Goal: Information Seeking & Learning: Check status

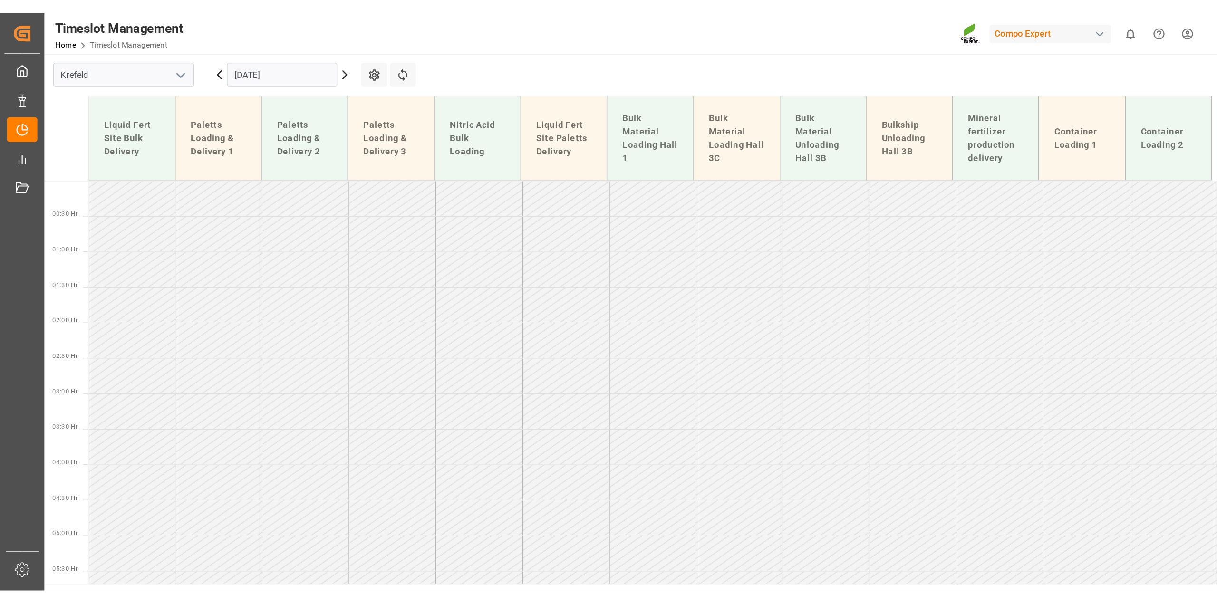
scroll to position [663, 0]
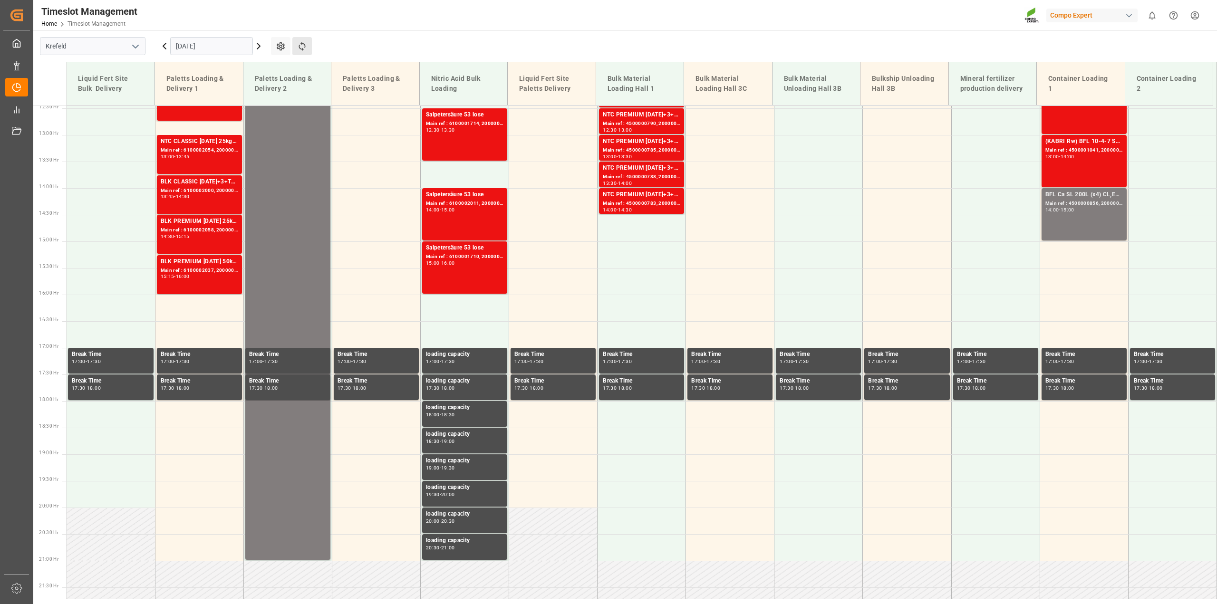
click at [300, 52] on button "Refresh Time Slots" at bounding box center [301, 46] width 19 height 18
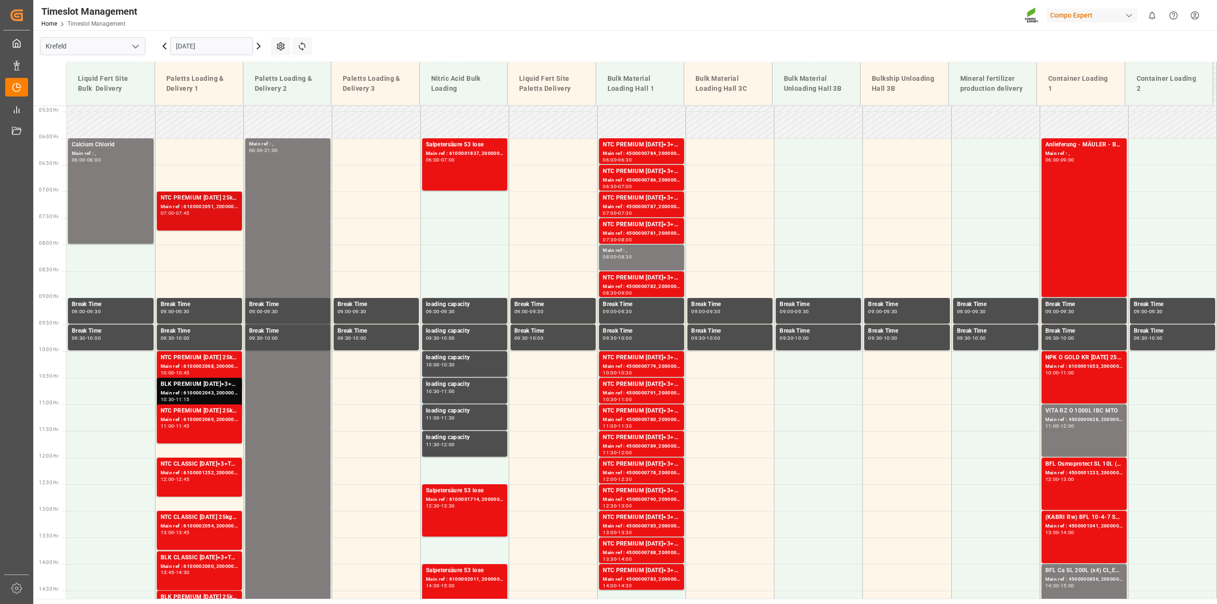
scroll to position [286, 0]
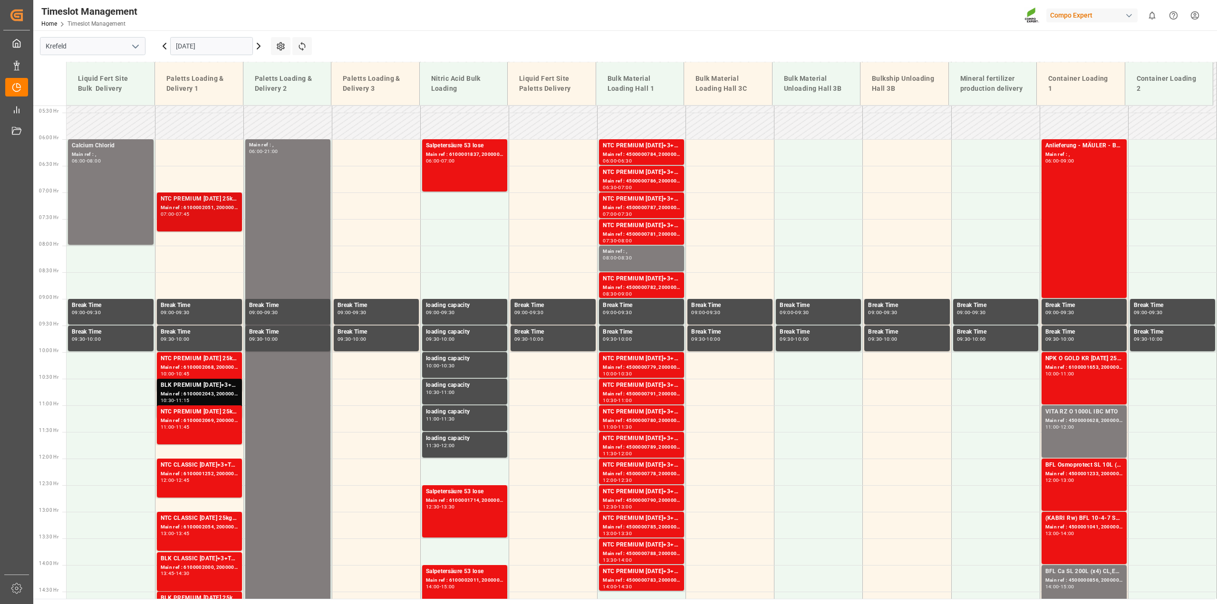
click at [211, 223] on div "NTC PREMIUM [DATE] 25kg (x40) D,EN,PL Main ref : 6100002051, 2000001164 07:00 -…" at bounding box center [200, 211] width 78 height 35
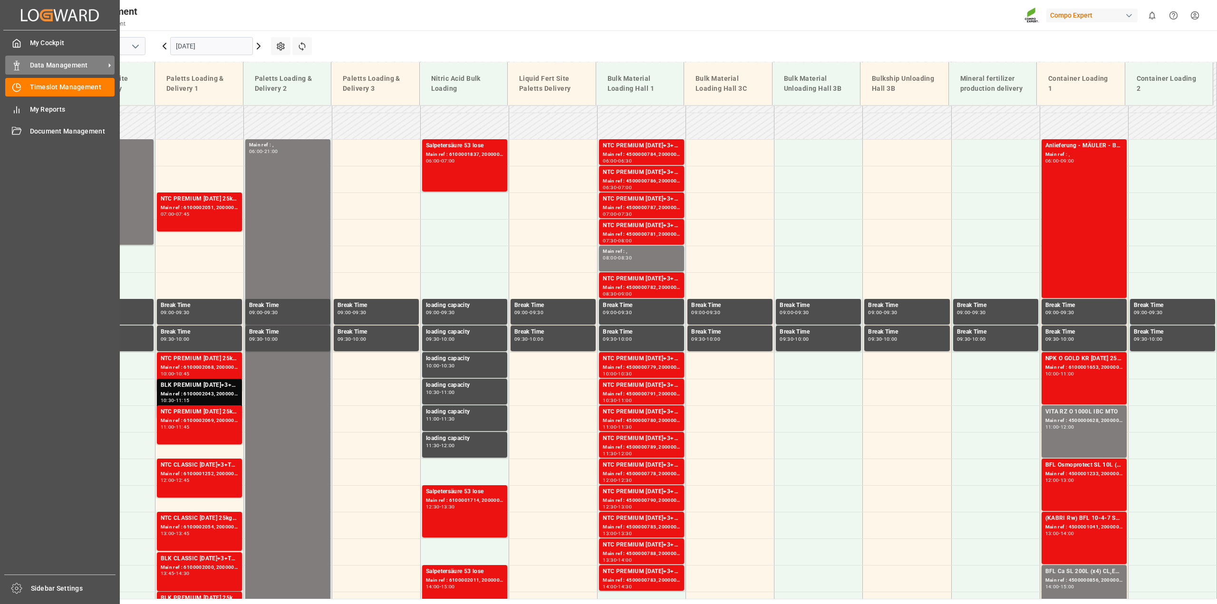
click at [24, 63] on div "Data Management Data Management" at bounding box center [59, 65] width 109 height 19
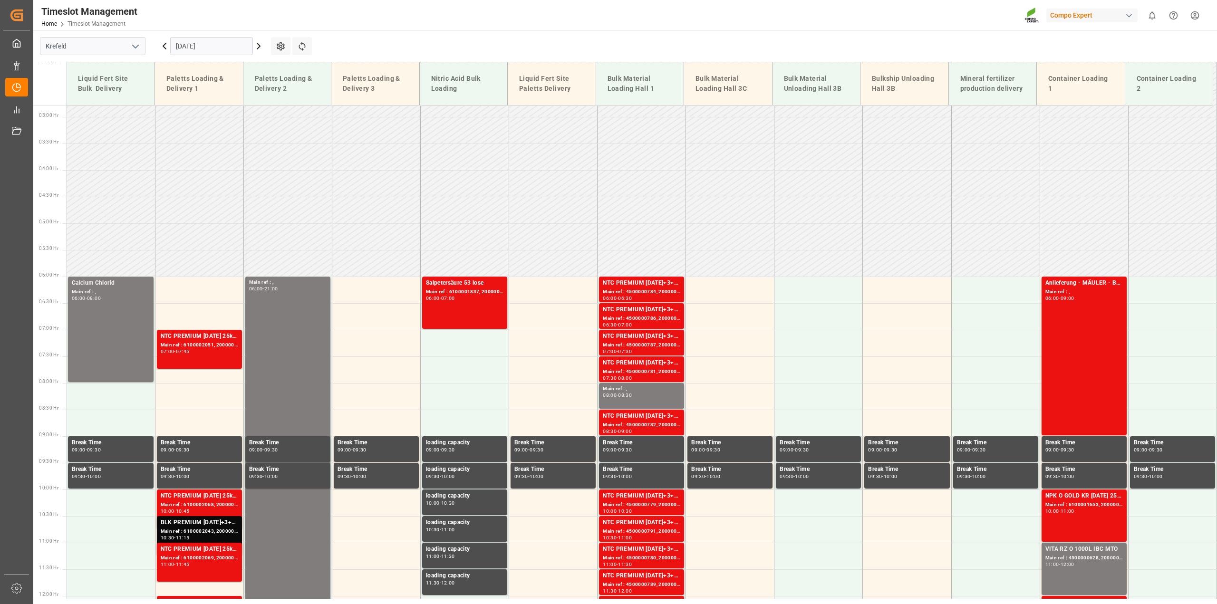
scroll to position [147, 0]
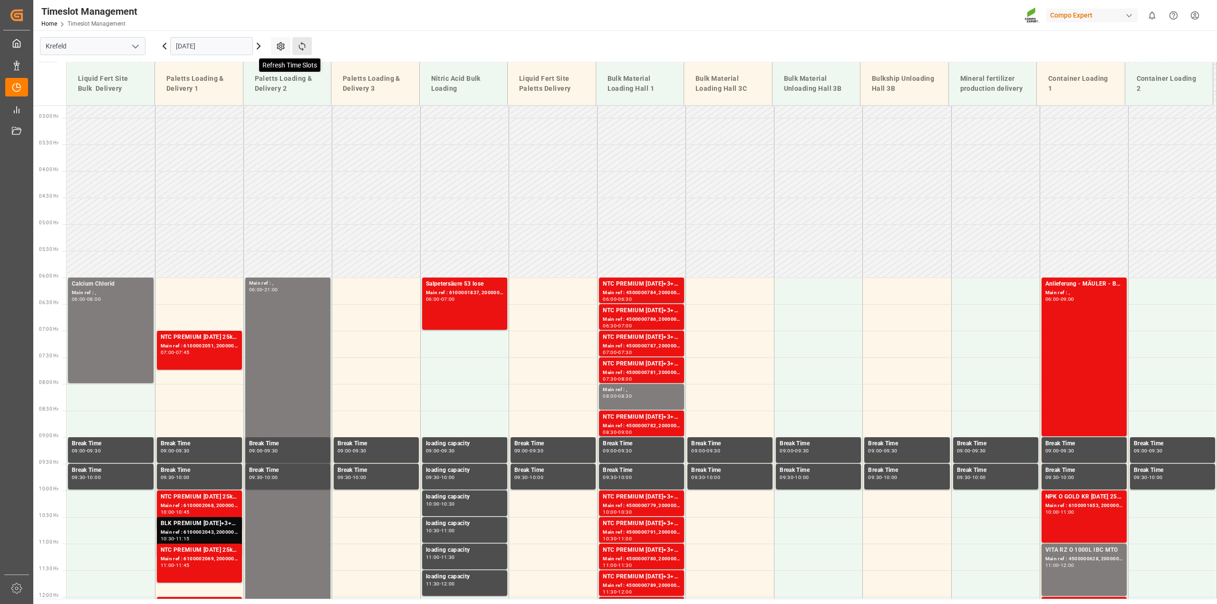
click at [299, 44] on icon at bounding box center [302, 46] width 10 height 10
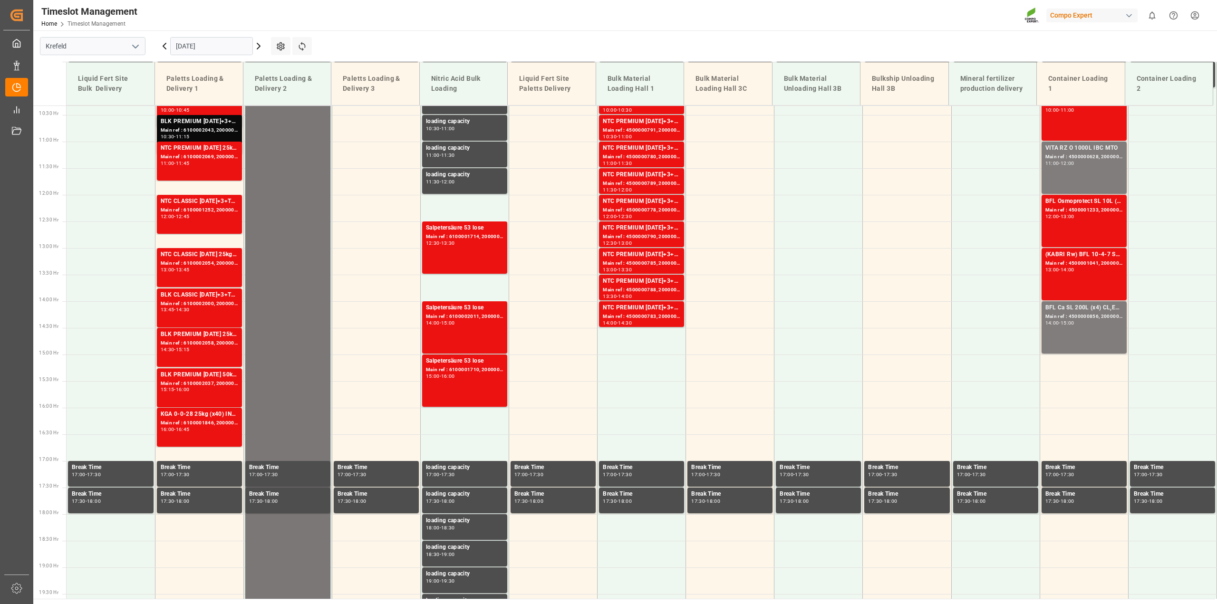
scroll to position [550, 0]
click at [208, 48] on input "[DATE]" at bounding box center [211, 46] width 83 height 18
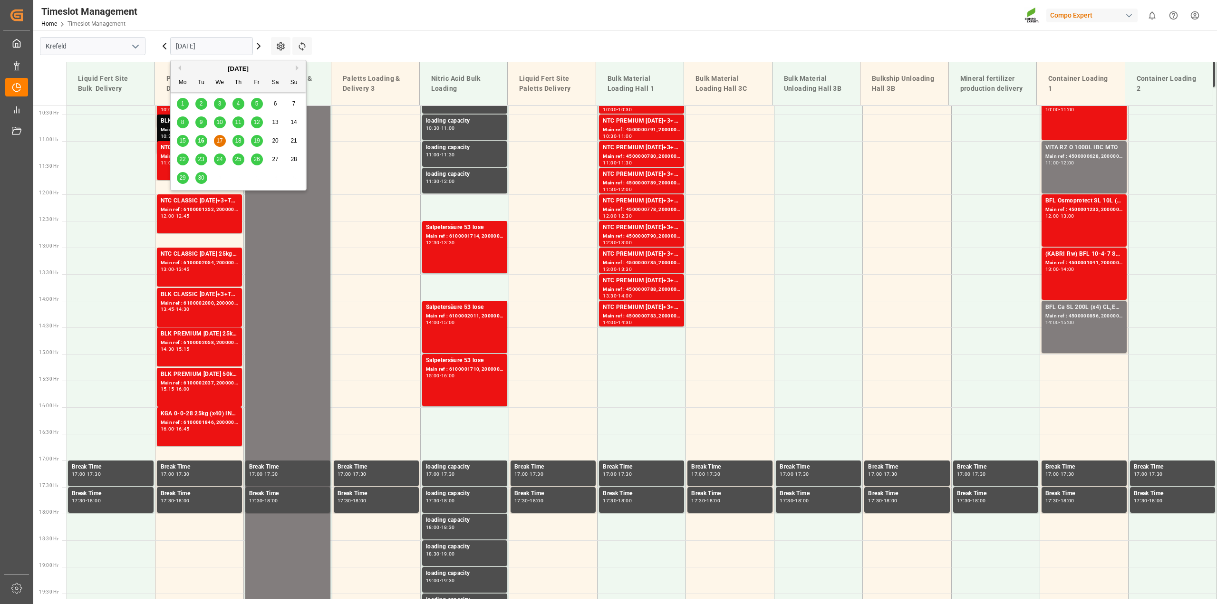
click at [199, 143] on span "16" at bounding box center [201, 140] width 6 height 7
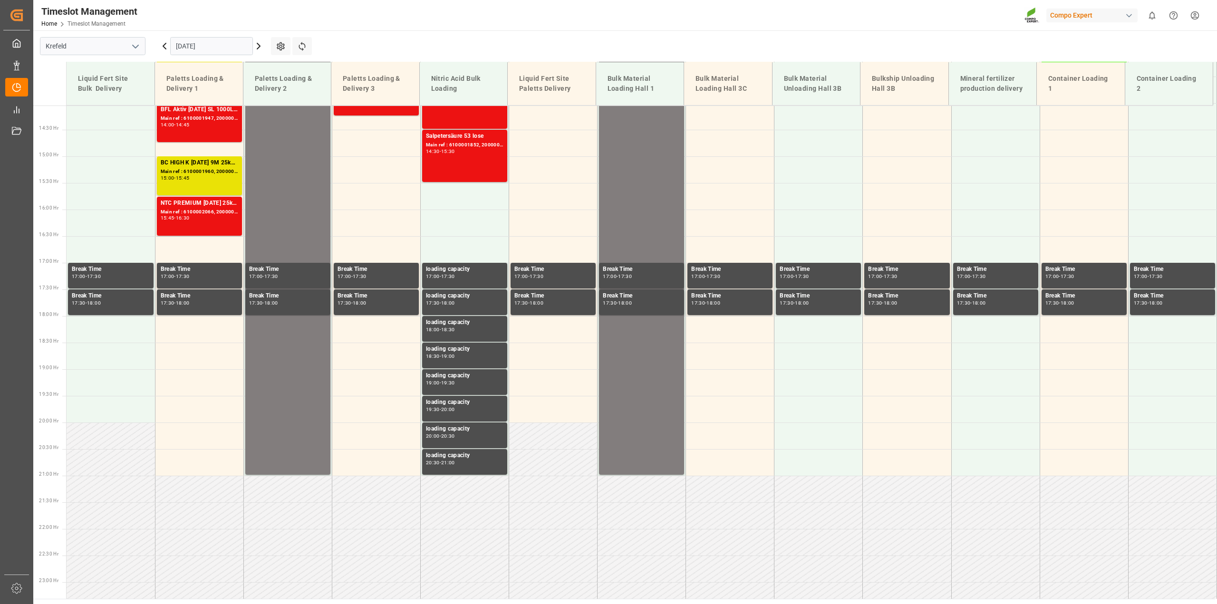
scroll to position [749, 0]
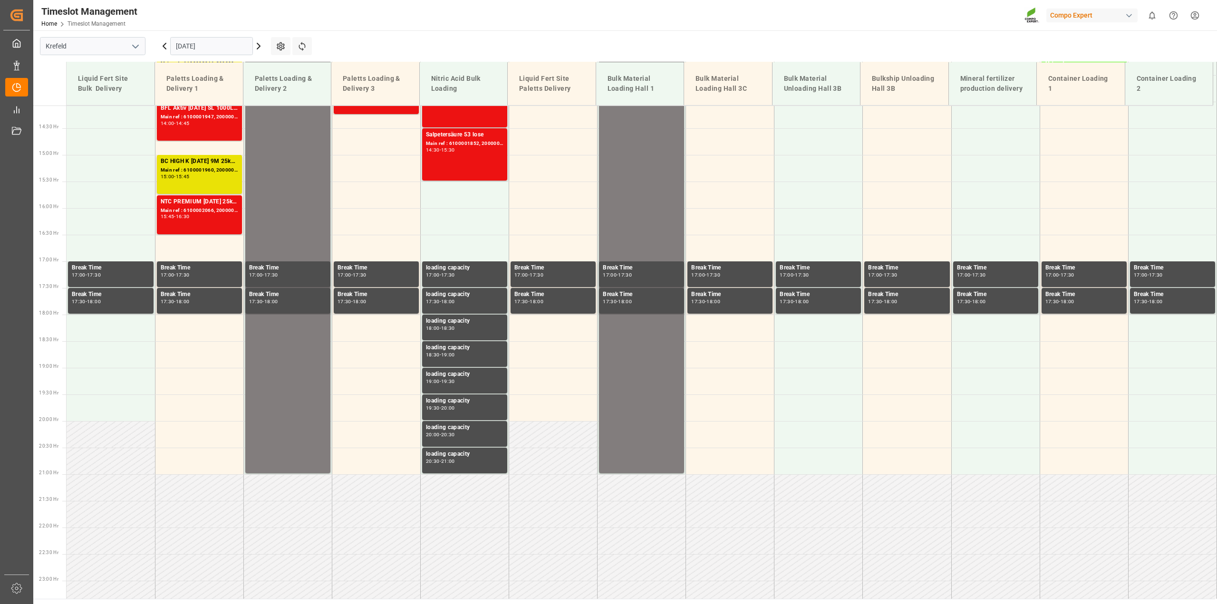
click at [210, 43] on input "[DATE]" at bounding box center [211, 46] width 83 height 18
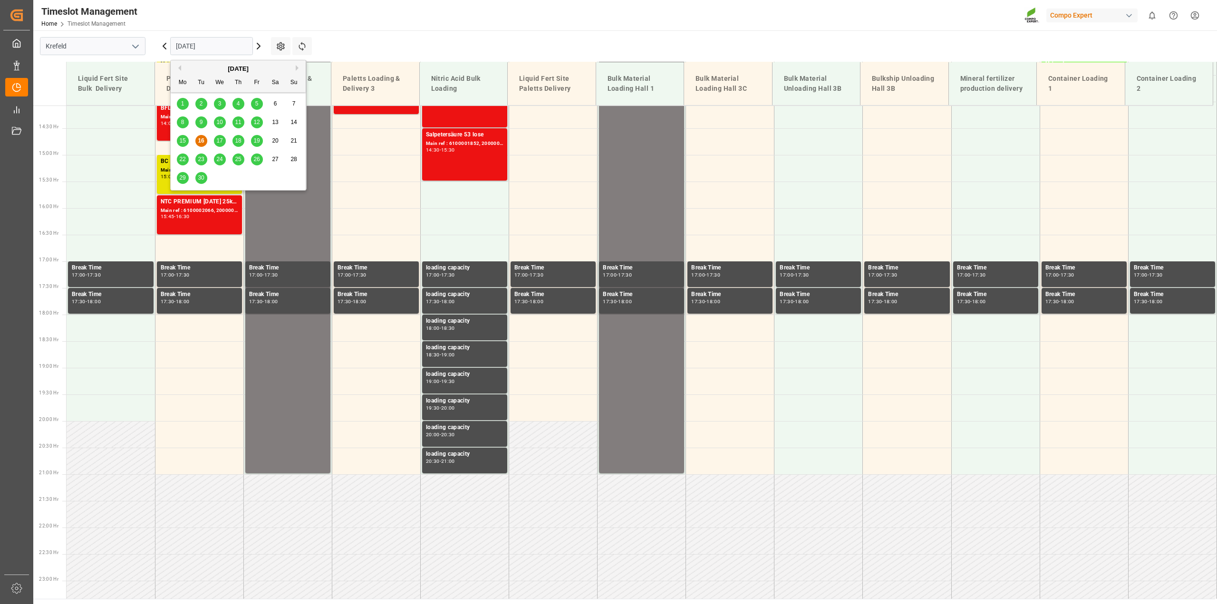
click at [215, 138] on div "17" at bounding box center [220, 141] width 12 height 11
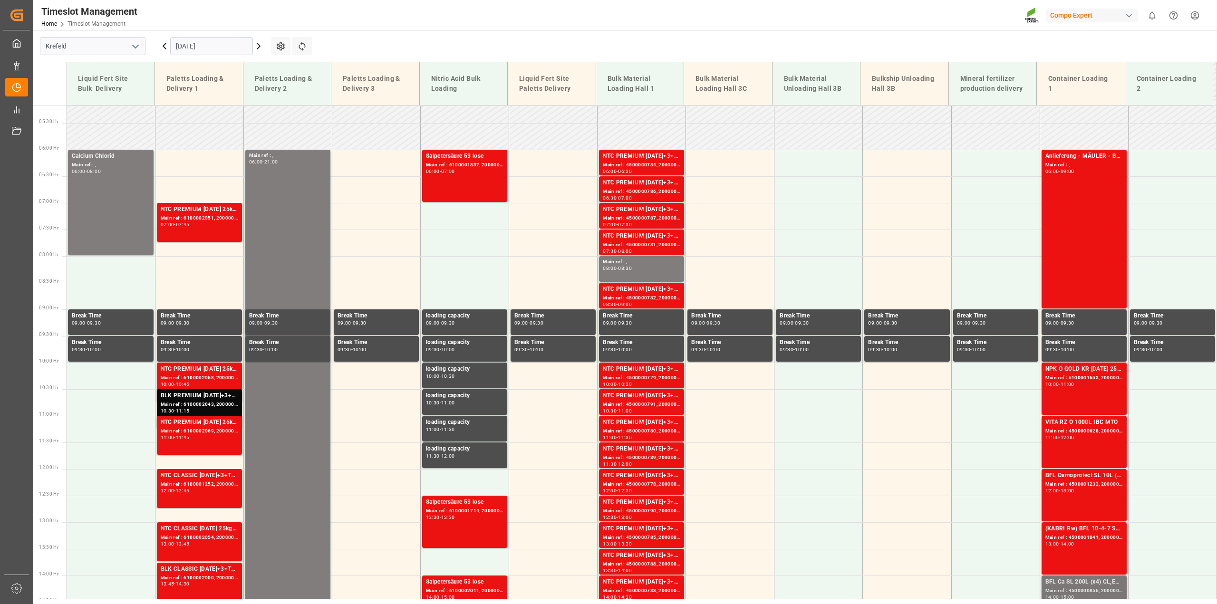
scroll to position [275, 0]
click at [913, 376] on div "Main ref : 6100001653, 2000001326" at bounding box center [1085, 379] width 78 height 8
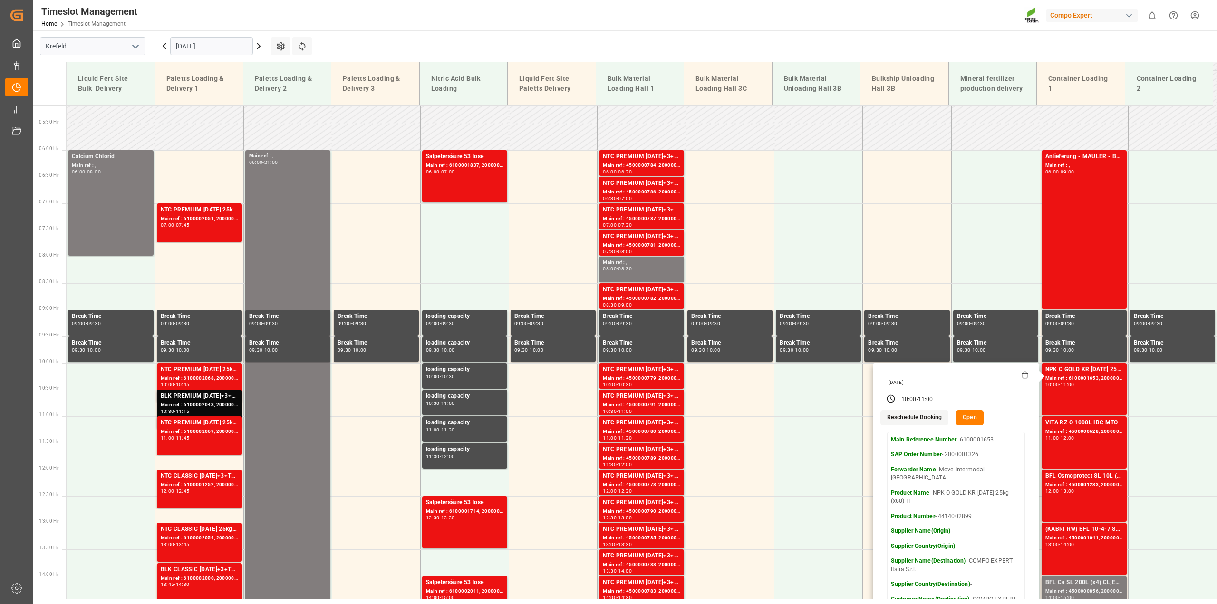
click at [913, 416] on button "Open" at bounding box center [970, 417] width 28 height 15
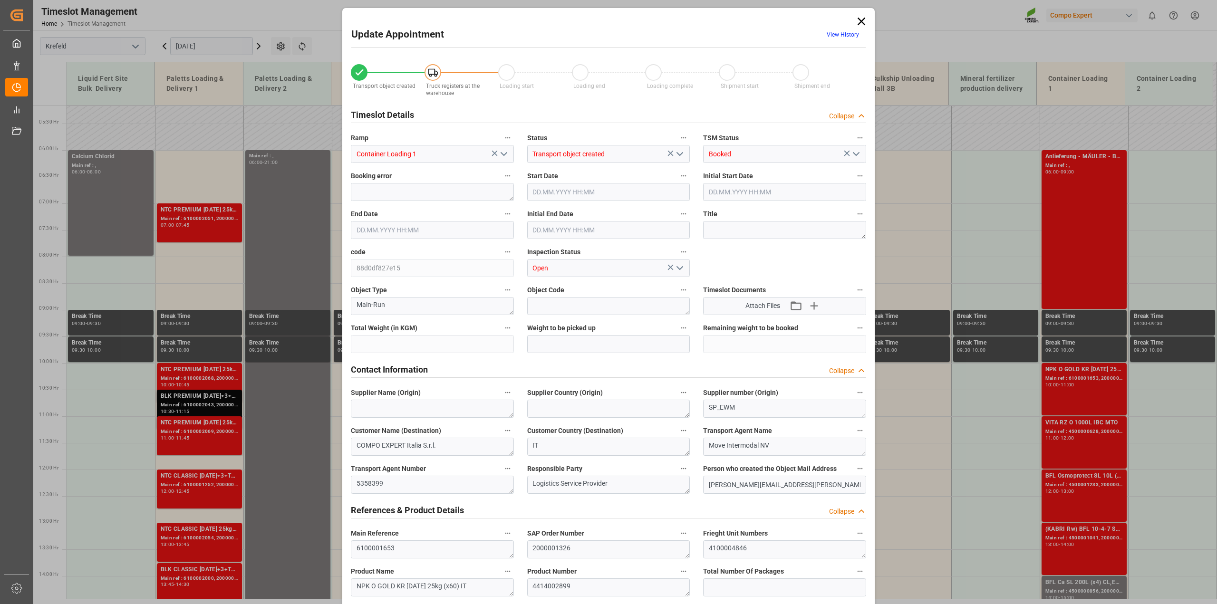
type input "27324"
type input "0"
type input "[DATE] 10:00"
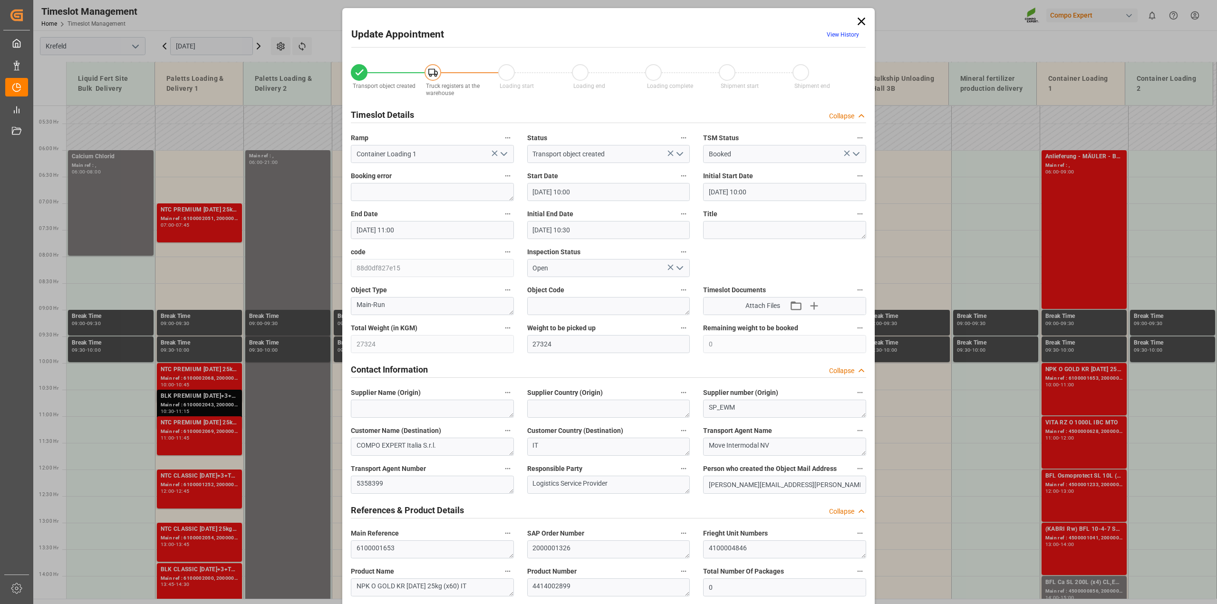
type input "[DATE] 10:00"
type input "[DATE] 11:00"
type input "[DATE] 10:30"
type input "[DATE] 16:25"
type input "[DATE] 09:08"
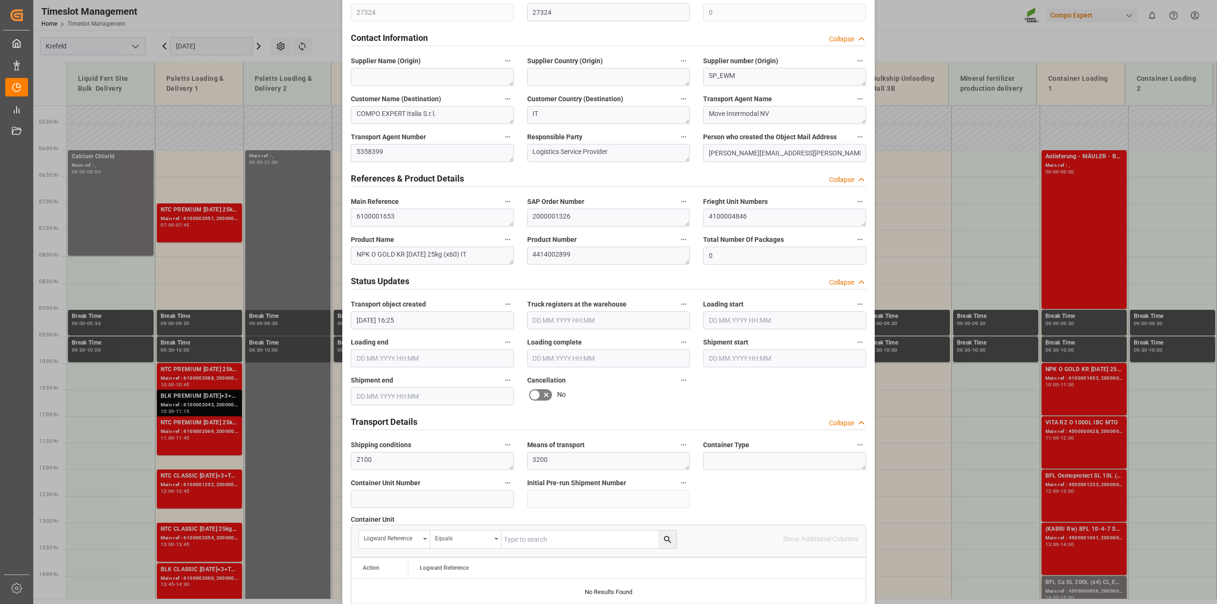
scroll to position [332, 0]
click at [538, 389] on icon at bounding box center [534, 394] width 11 height 11
click at [0, 0] on input "checkbox" at bounding box center [0, 0] width 0 height 0
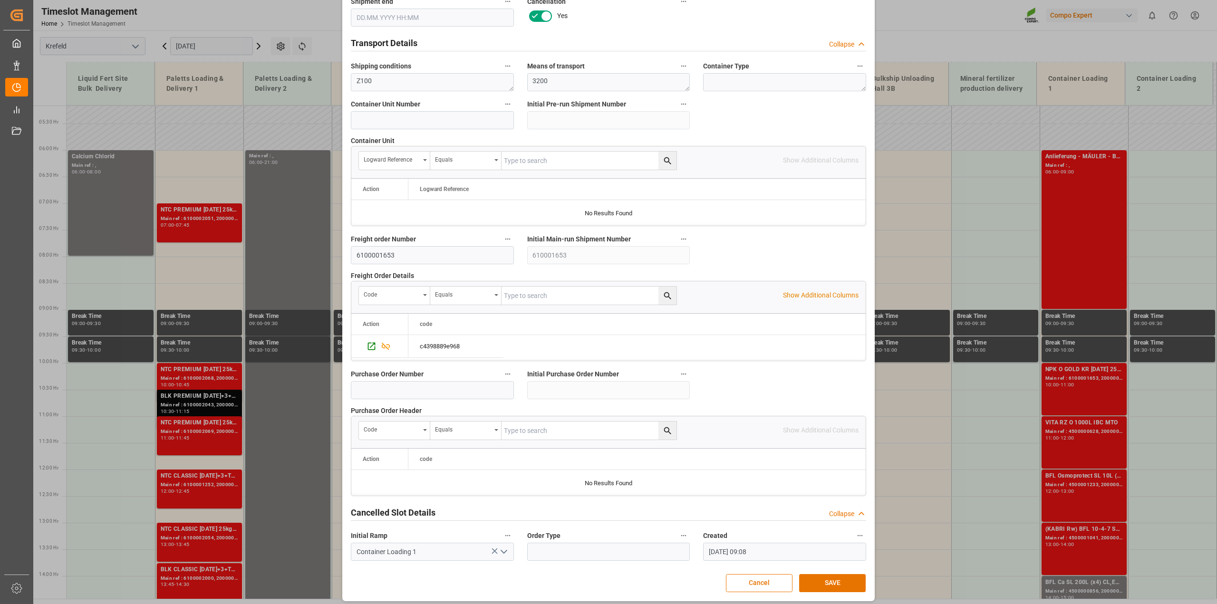
scroll to position [715, 0]
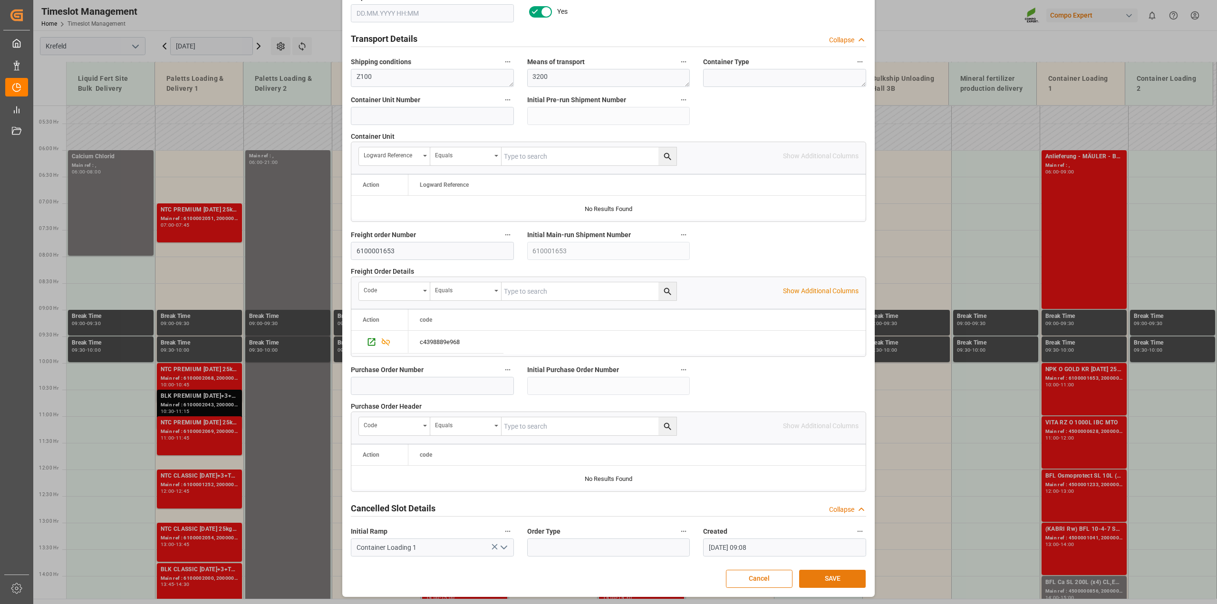
click at [833, 433] on button "SAVE" at bounding box center [832, 579] width 67 height 18
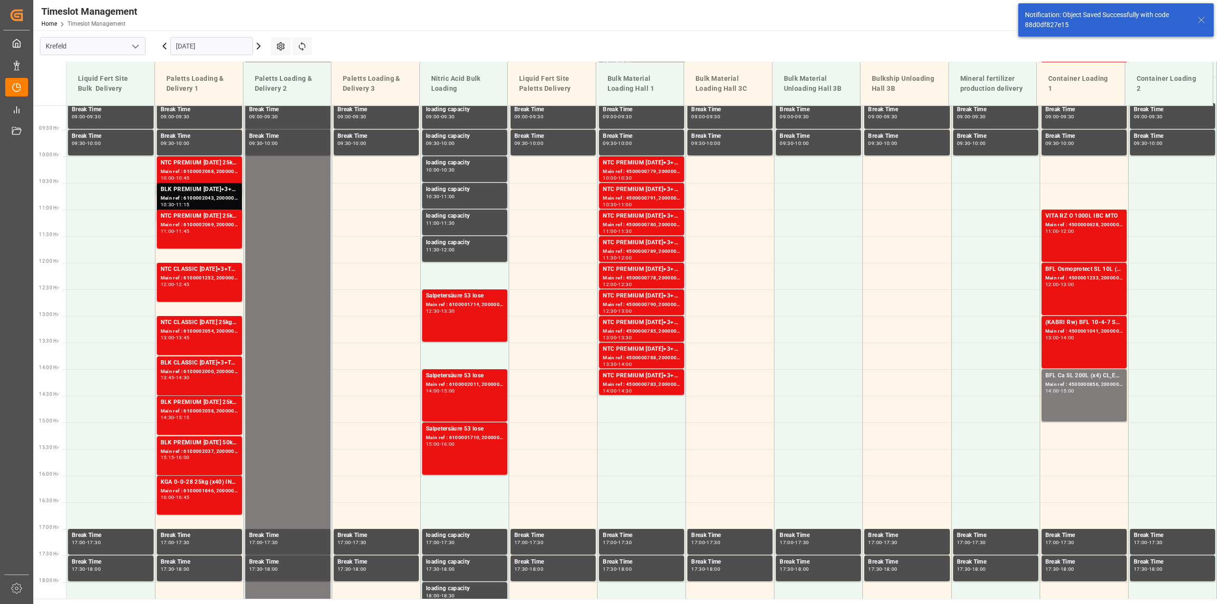
scroll to position [483, 0]
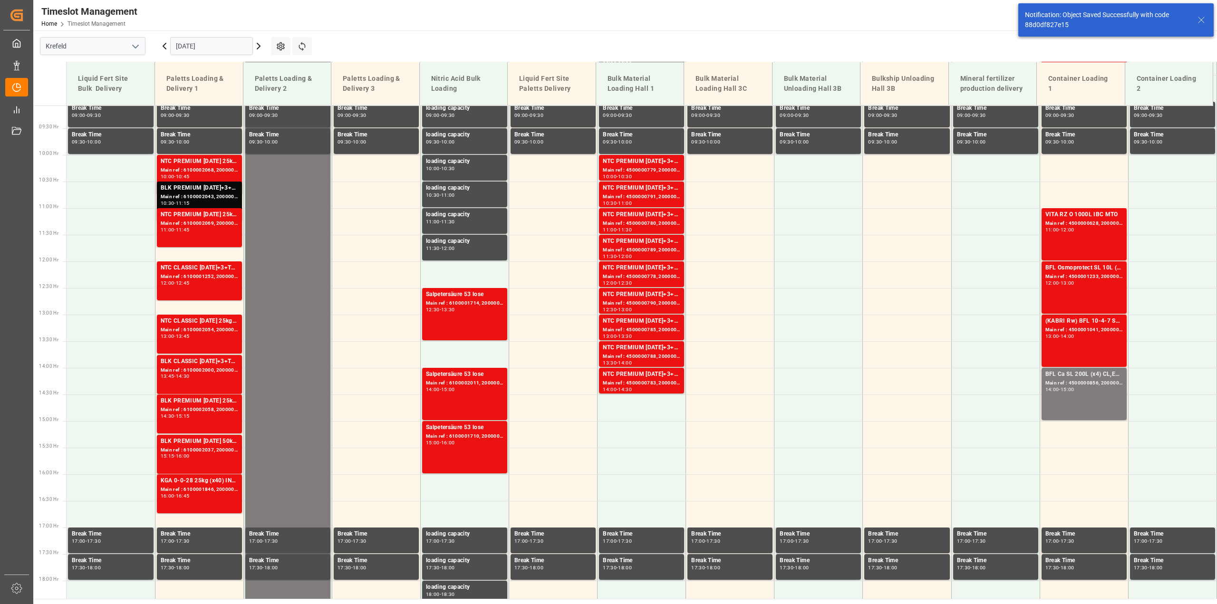
click at [202, 55] on input "[DATE]" at bounding box center [211, 46] width 83 height 18
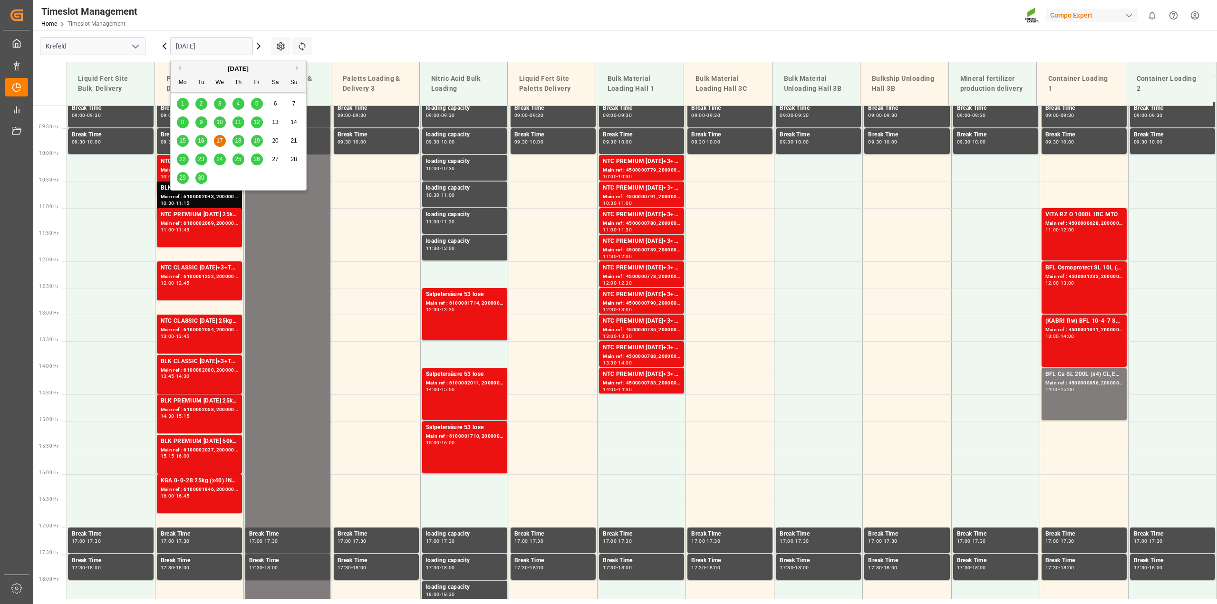
click at [239, 137] on div "18" at bounding box center [239, 141] width 12 height 11
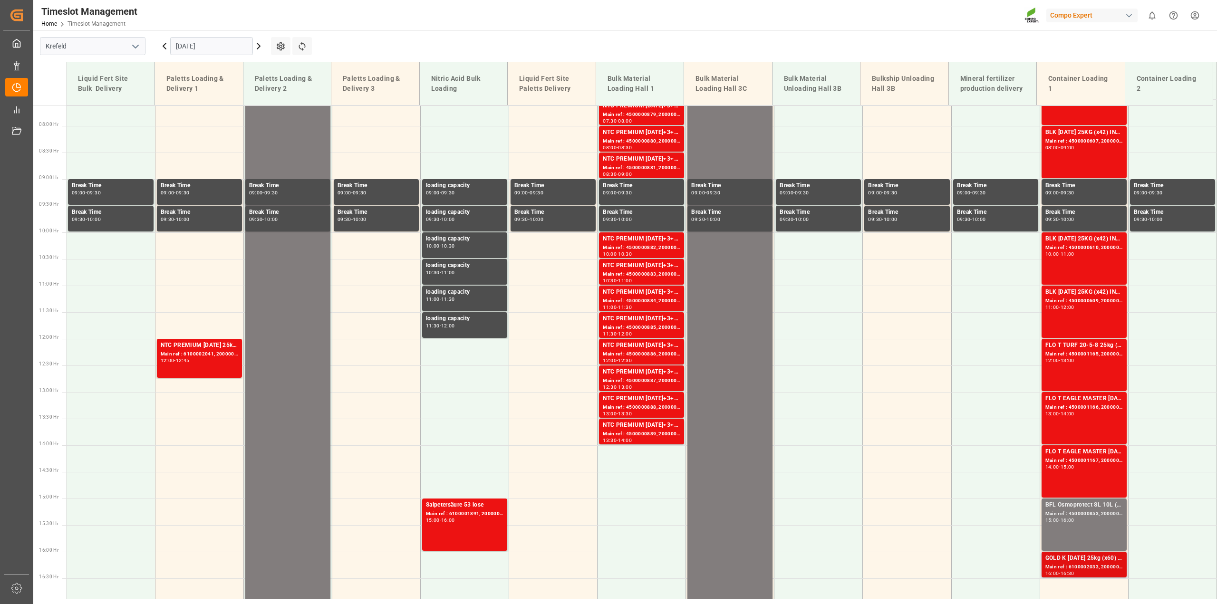
scroll to position [785, 0]
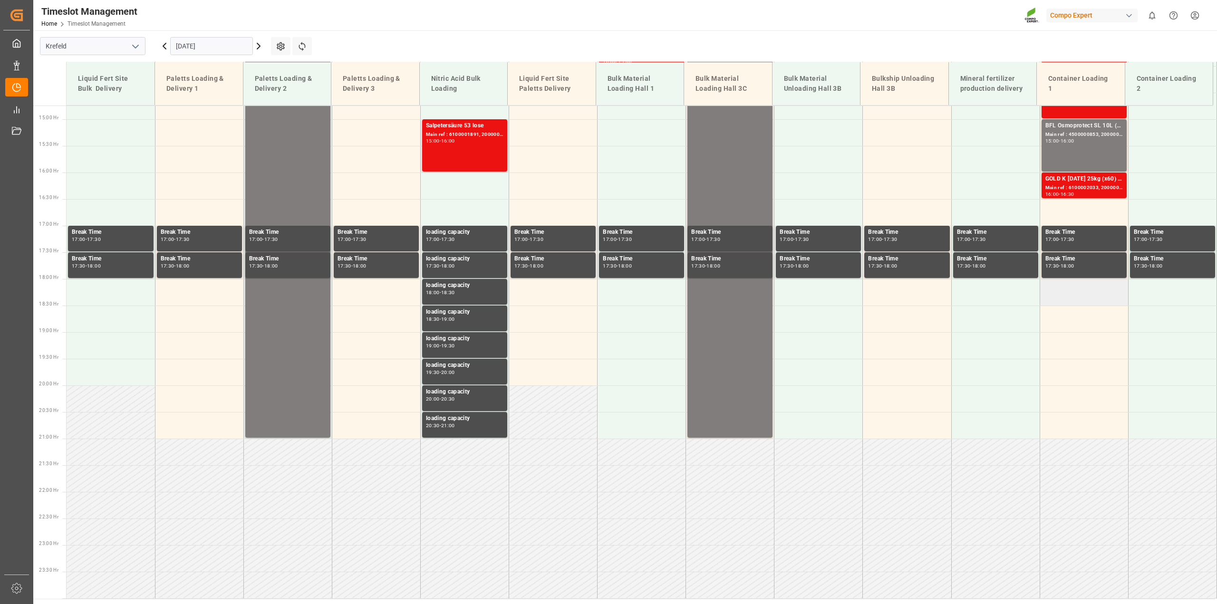
click at [913, 288] on td at bounding box center [1084, 292] width 88 height 27
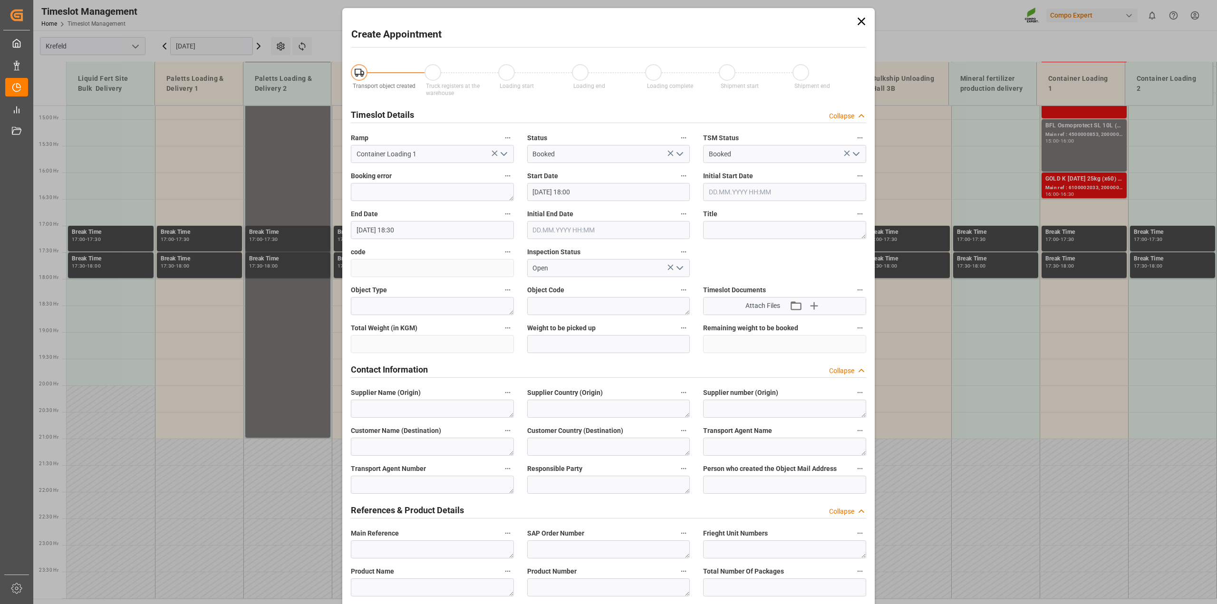
type input "[DATE] 18:00"
type input "[DATE] 18:30"
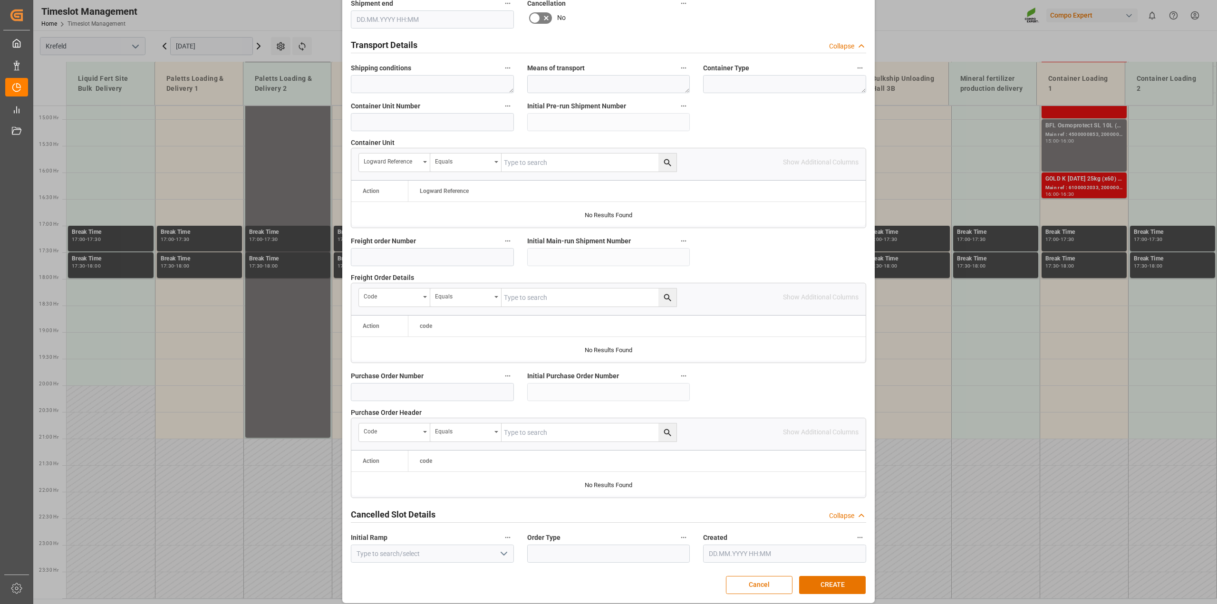
scroll to position [709, 0]
click at [420, 255] on input at bounding box center [432, 258] width 163 height 18
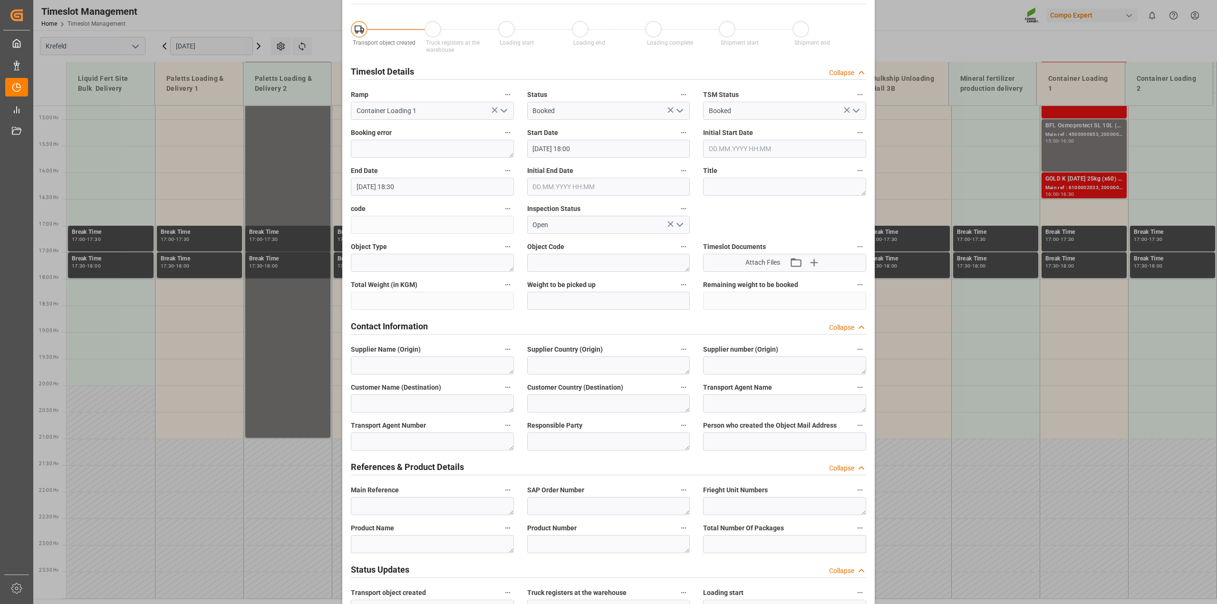
scroll to position [43, 0]
type input "6100001653"
click at [416, 187] on input "[DATE] 18:30" at bounding box center [432, 187] width 163 height 18
click at [421, 282] on div "18" at bounding box center [418, 281] width 12 height 11
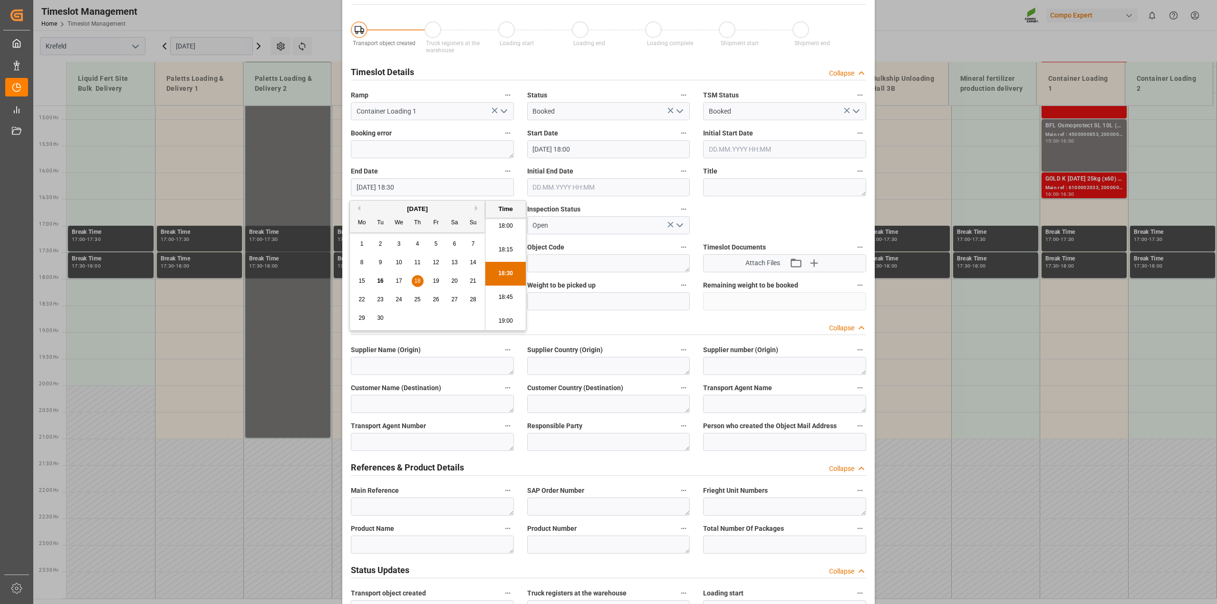
click at [504, 321] on li "19:00" at bounding box center [506, 322] width 40 height 24
type input "[DATE] 19:00"
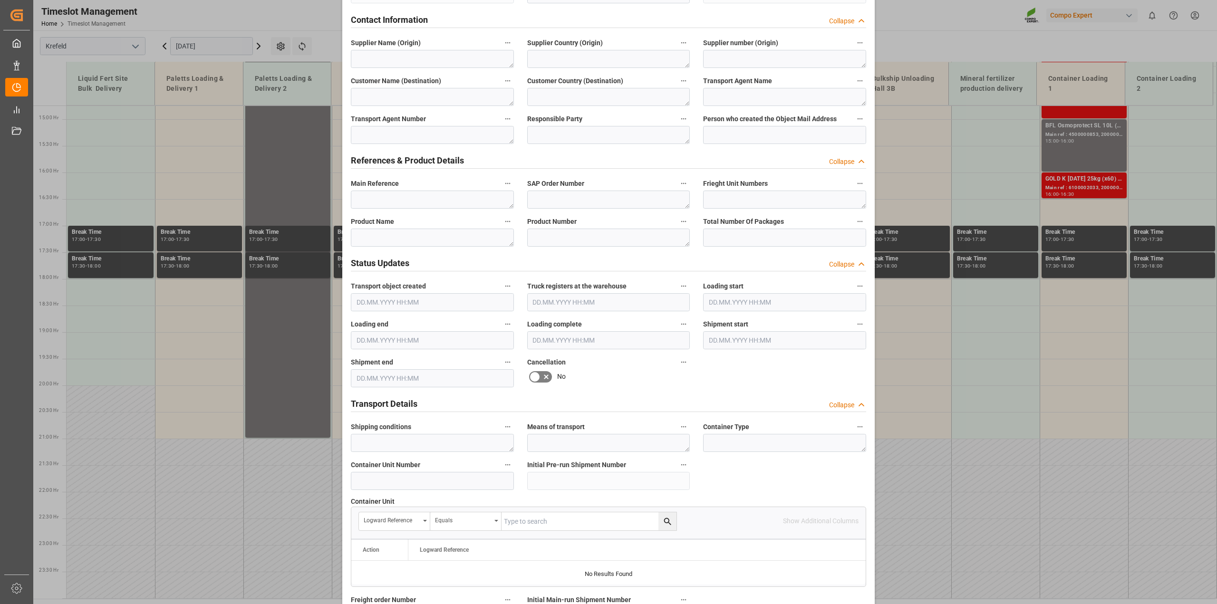
scroll to position [715, 0]
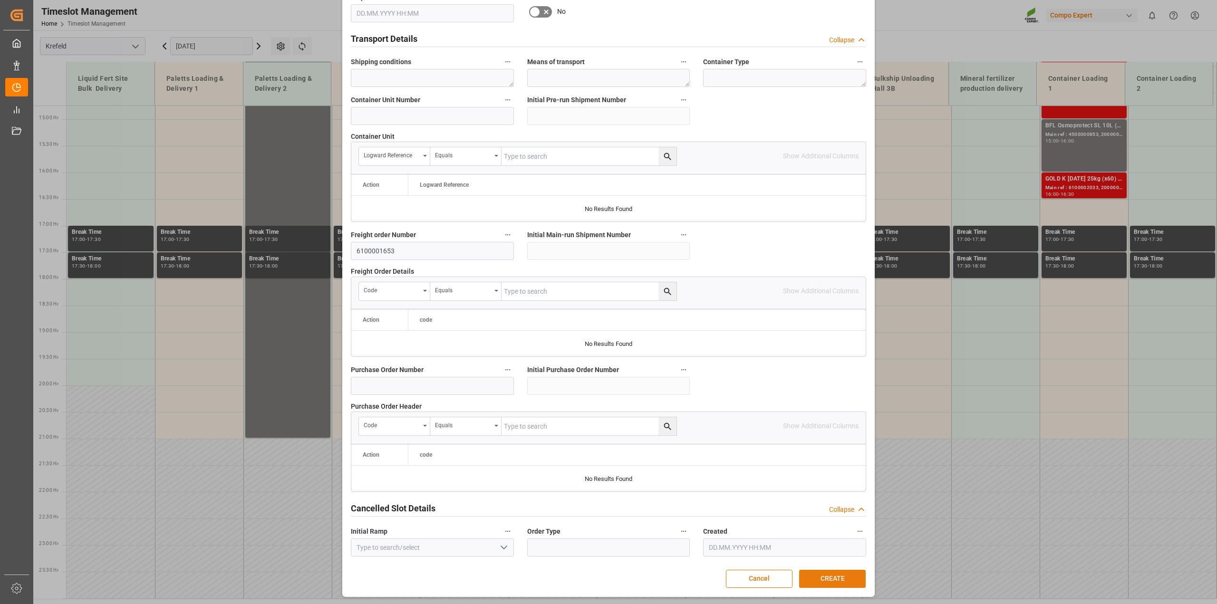
click at [843, 433] on button "CREATE" at bounding box center [832, 579] width 67 height 18
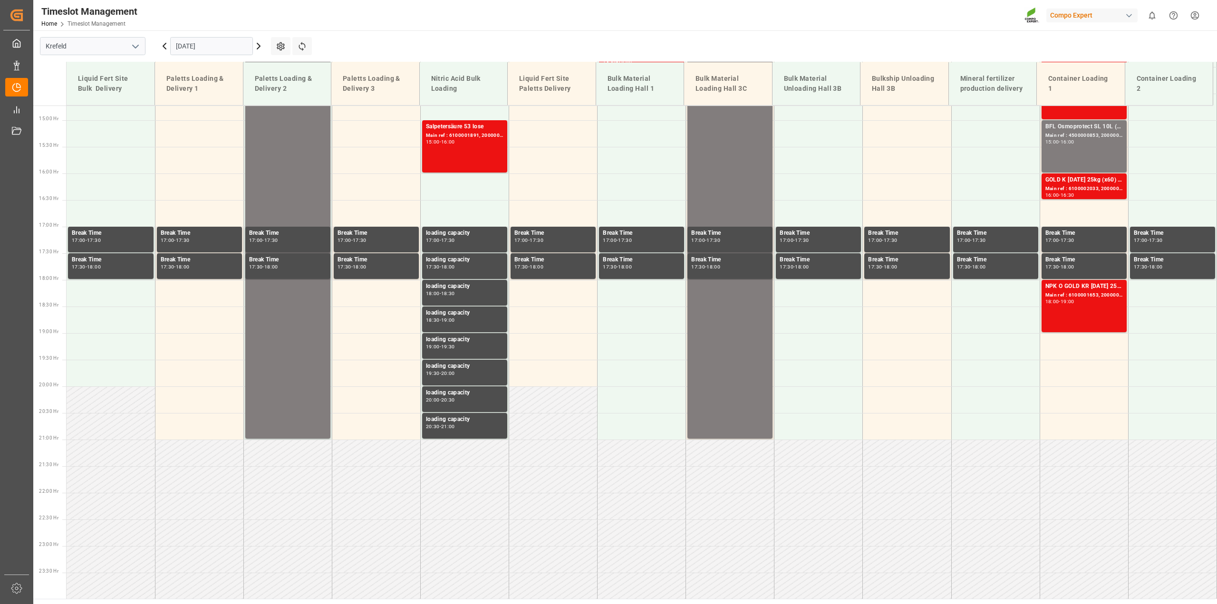
scroll to position [785, 0]
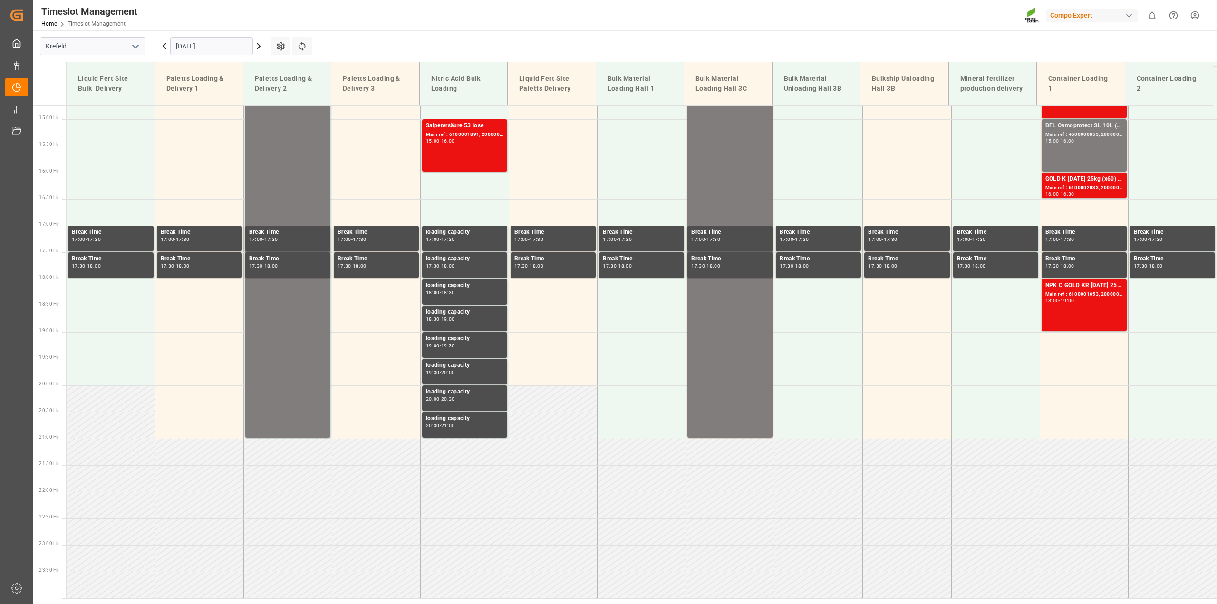
click at [240, 41] on input "[DATE]" at bounding box center [211, 46] width 83 height 18
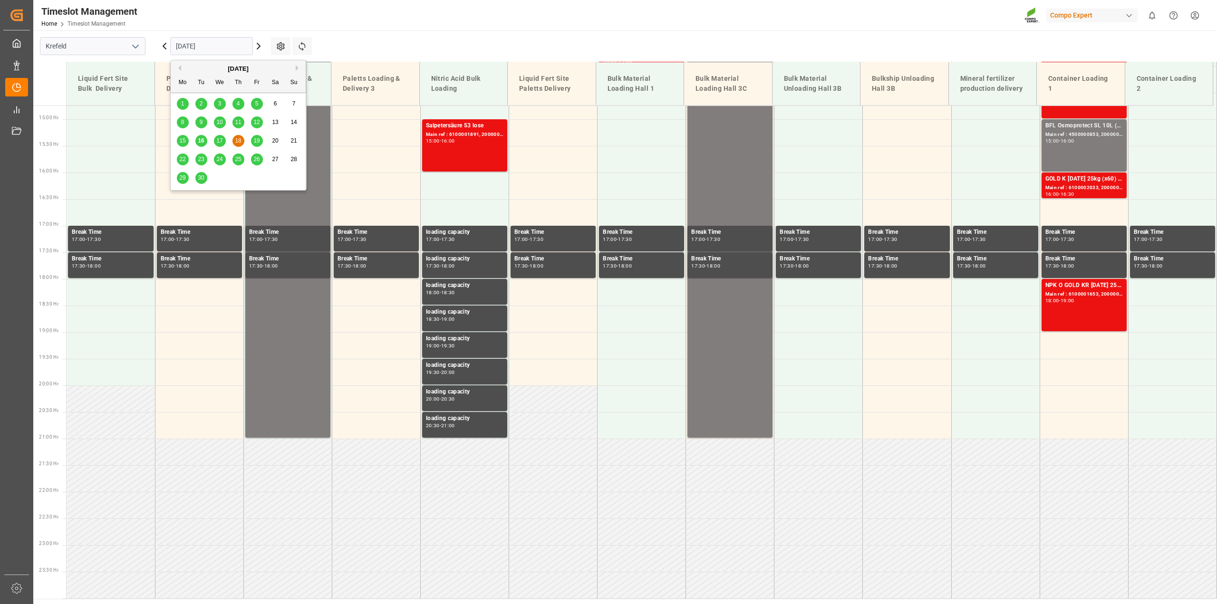
click at [223, 140] on span "17" at bounding box center [219, 140] width 6 height 7
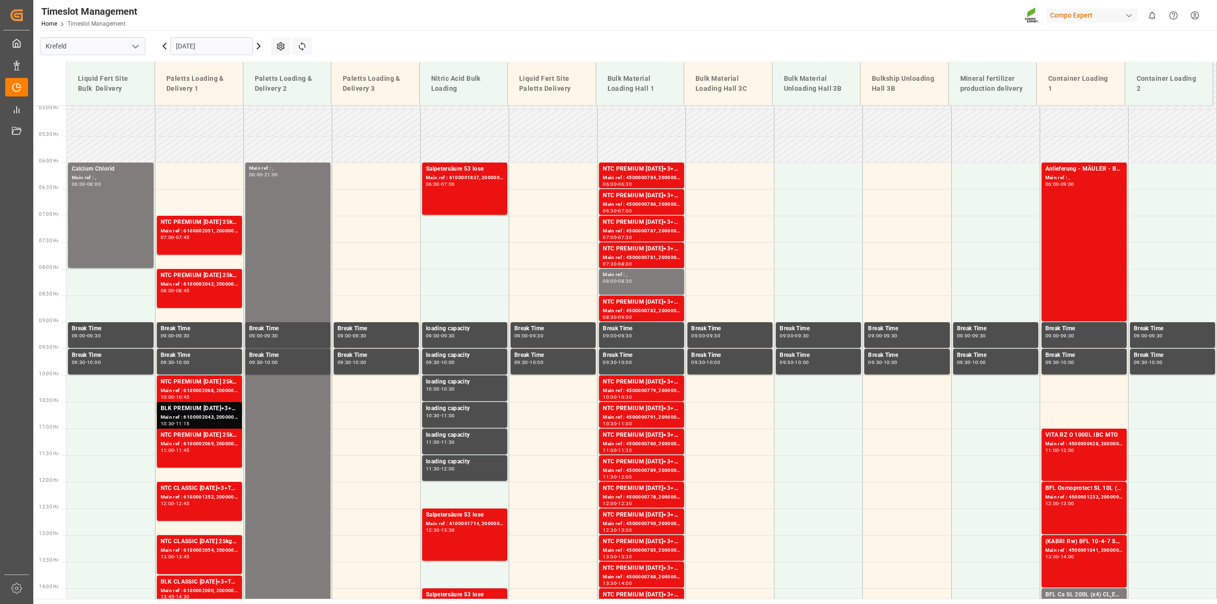
scroll to position [262, 0]
click at [207, 293] on div "08:00 - 08:45" at bounding box center [200, 291] width 78 height 5
click at [204, 232] on div "Main ref : 6100002051, 2000001164" at bounding box center [200, 232] width 78 height 8
click at [214, 295] on div "NTC PREMIUM [DATE] 25kg (x40) D,EN,PLNTC PREMIUM [DATE]+3+TE 600kg BB Main ref …" at bounding box center [200, 289] width 78 height 35
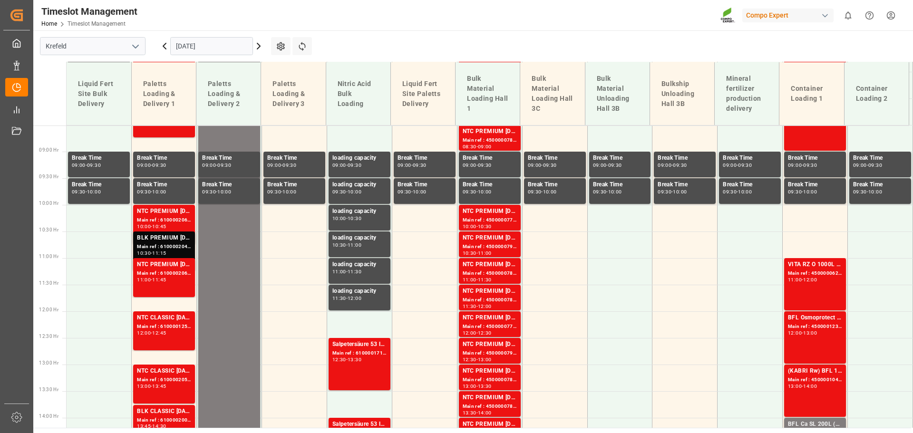
scroll to position [454, 0]
click at [185, 49] on input "[DATE]" at bounding box center [211, 46] width 83 height 18
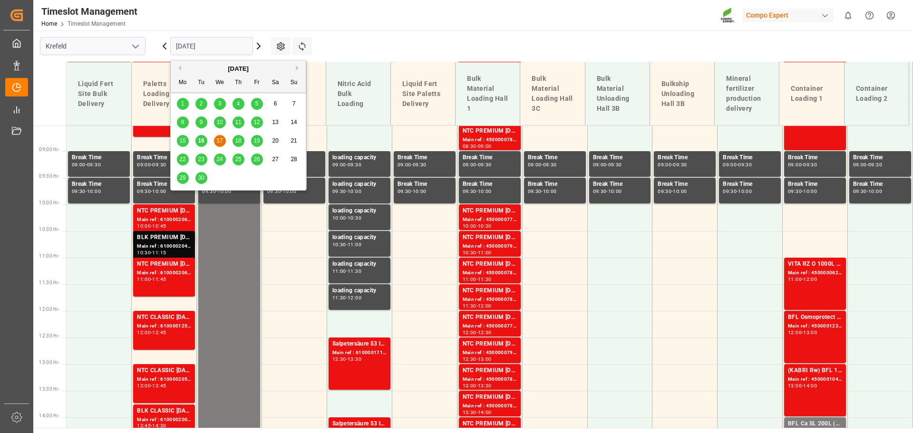
click at [239, 138] on span "18" at bounding box center [238, 140] width 6 height 7
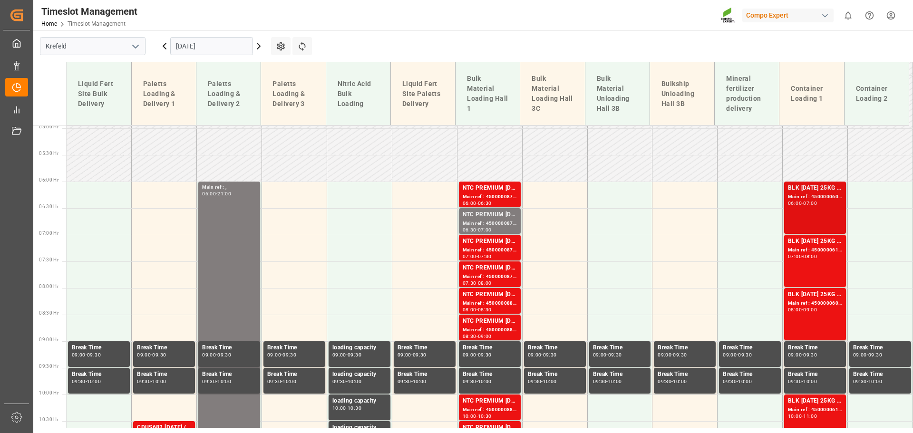
scroll to position [263, 0]
click at [800, 188] on div "BLK [DATE] 25KG (x42) INT MTO" at bounding box center [815, 189] width 54 height 10
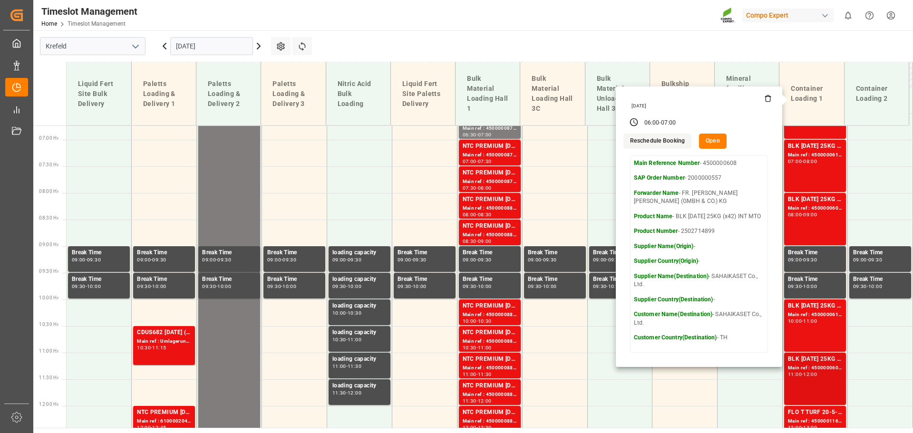
scroll to position [358, 0]
click at [21, 65] on icon at bounding box center [17, 66] width 10 height 10
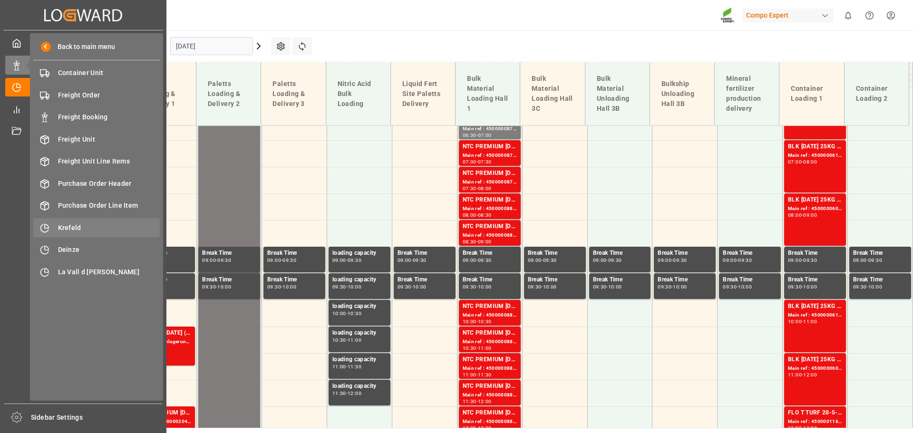
click at [93, 232] on span "Krefeld" at bounding box center [109, 228] width 102 height 10
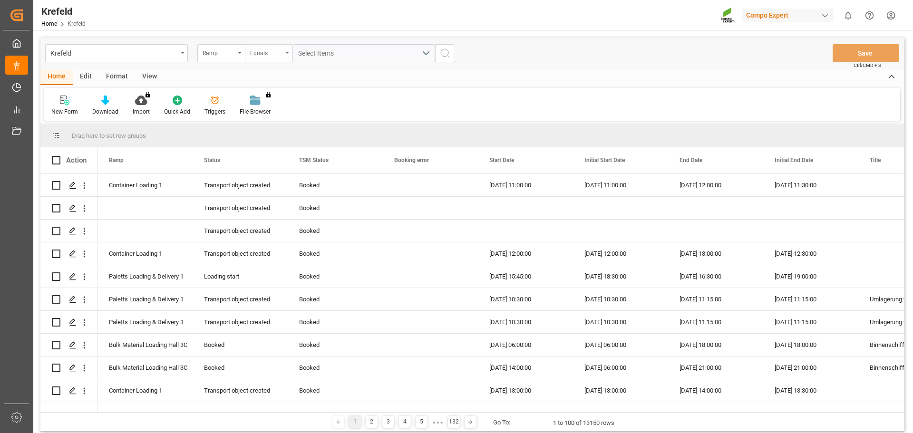
click at [271, 51] on div "Equals" at bounding box center [266, 52] width 32 height 11
click at [275, 134] on div "Contains" at bounding box center [316, 137] width 142 height 20
click at [317, 58] on div "Select Items" at bounding box center [360, 54] width 124 height 10
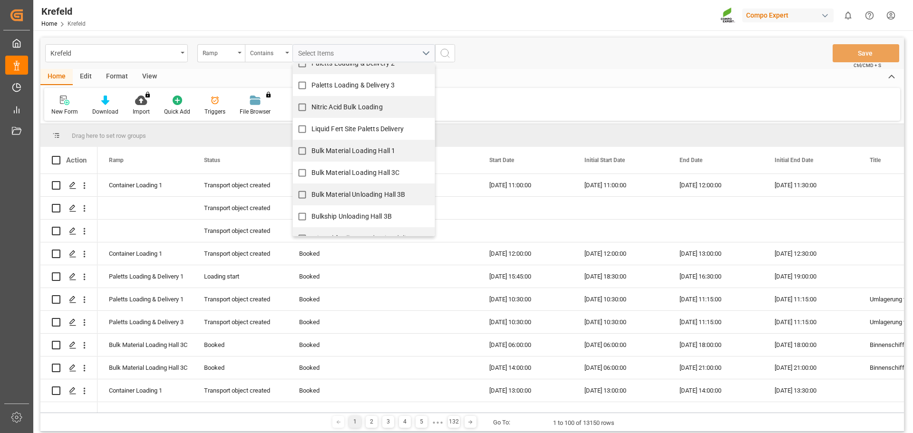
scroll to position [136, 0]
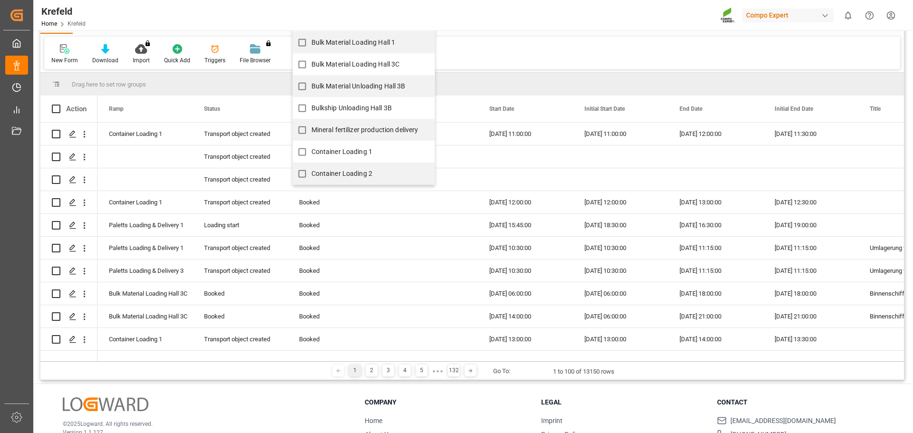
click at [357, 150] on span "Container Loading 1" at bounding box center [341, 152] width 61 height 8
click at [311, 150] on input "Container Loading 1" at bounding box center [302, 152] width 19 height 19
checkbox input "true"
click at [349, 169] on span "Container Loading 2" at bounding box center [341, 173] width 61 height 8
click at [311, 169] on input "Container Loading 2" at bounding box center [302, 173] width 19 height 19
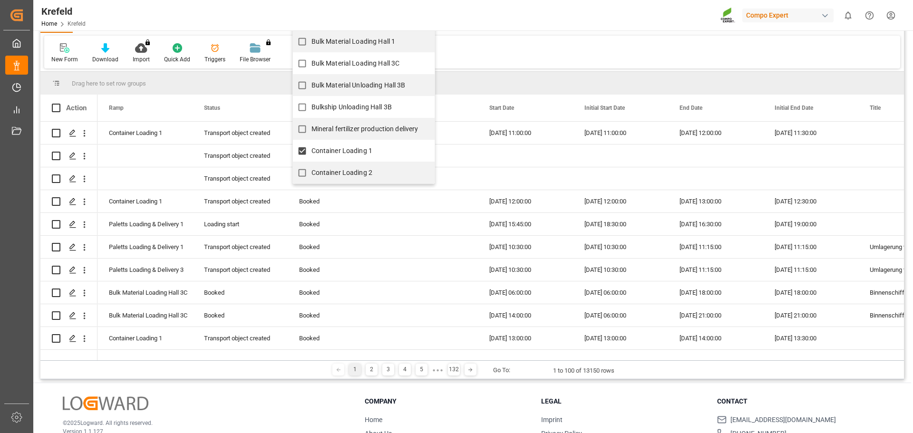
checkbox input "true"
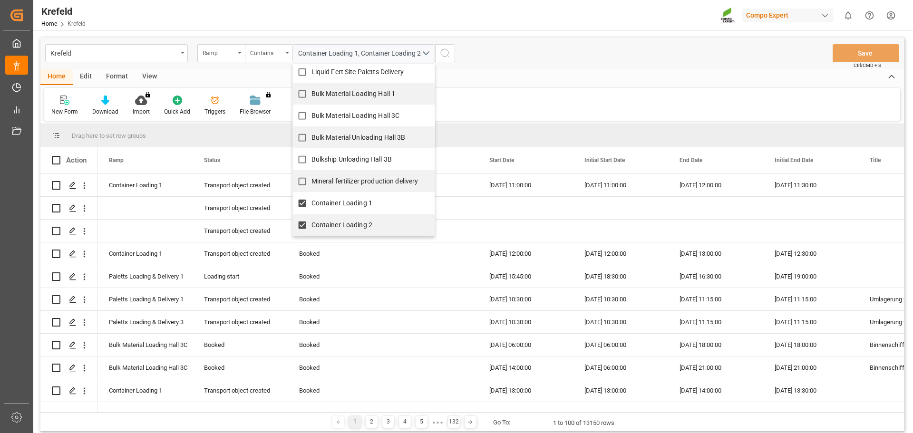
click at [446, 53] on icon "search button" at bounding box center [444, 53] width 11 height 11
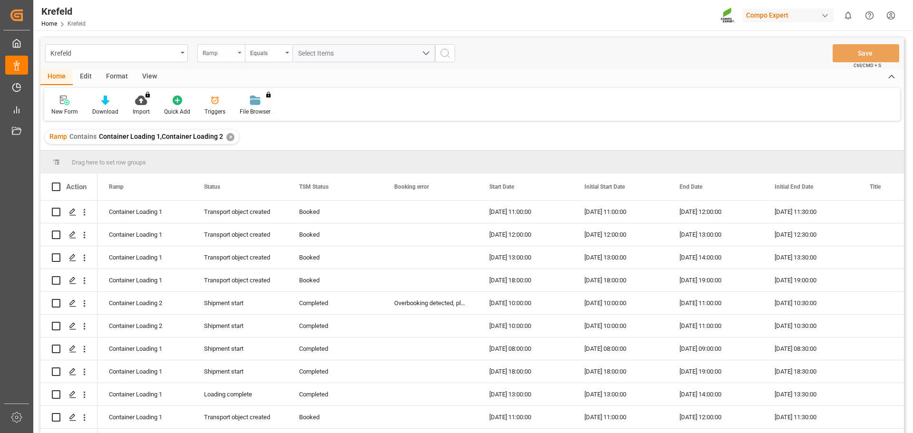
click at [212, 53] on div "Ramp" at bounding box center [219, 52] width 32 height 11
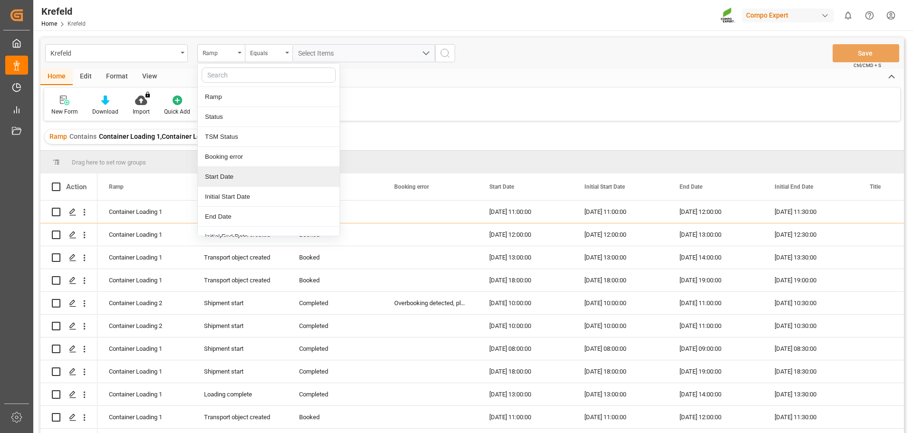
click at [230, 172] on div "Start Date" at bounding box center [269, 177] width 142 height 20
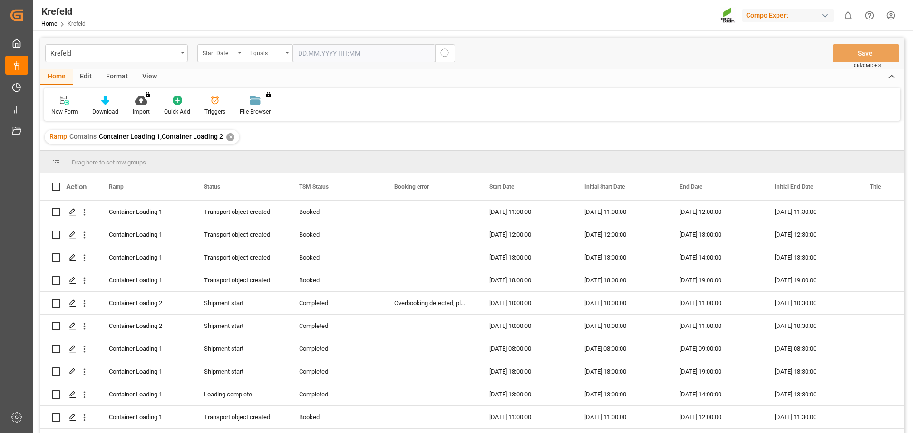
click at [330, 43] on div "Krefeld Start Date Equals Save Ctrl/CMD + S" at bounding box center [472, 53] width 864 height 31
click at [326, 47] on input "text" at bounding box center [363, 53] width 143 height 18
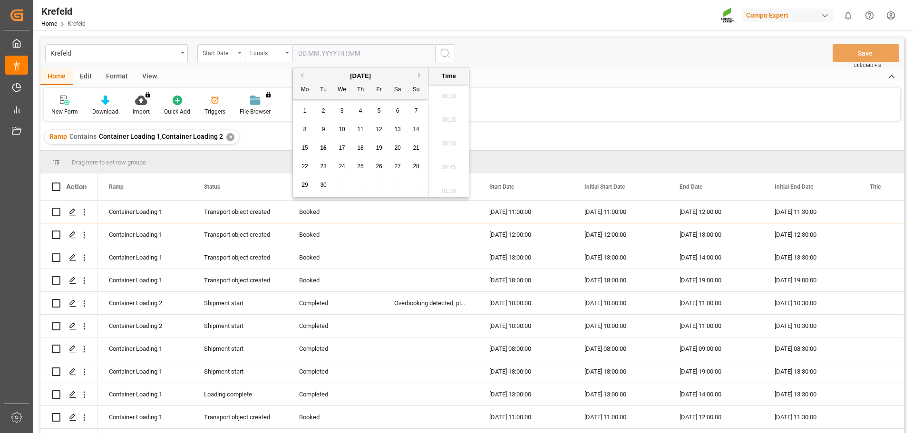
scroll to position [1477, 0]
click at [360, 149] on span "18" at bounding box center [360, 148] width 6 height 7
type input "[DATE] 00:00"
click at [446, 53] on icon "search button" at bounding box center [444, 53] width 11 height 11
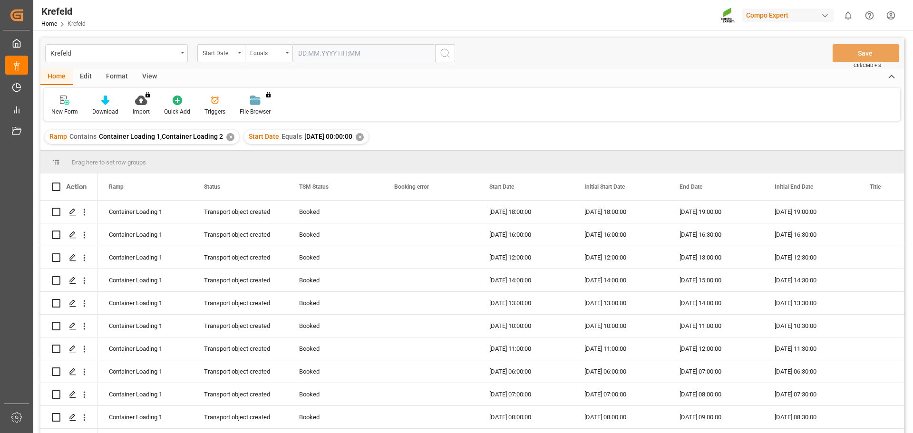
click at [153, 78] on div "View" at bounding box center [149, 77] width 29 height 16
click at [59, 100] on icon at bounding box center [61, 101] width 10 height 10
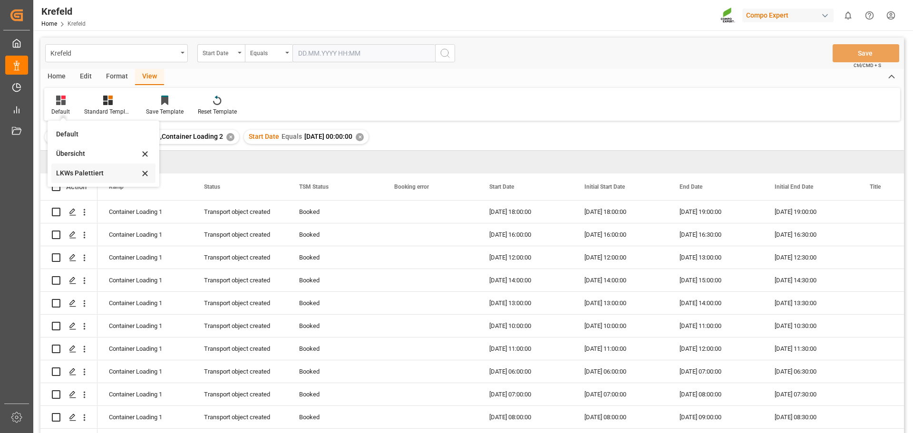
click at [86, 176] on div "LKWs Palettiert" at bounding box center [97, 173] width 83 height 10
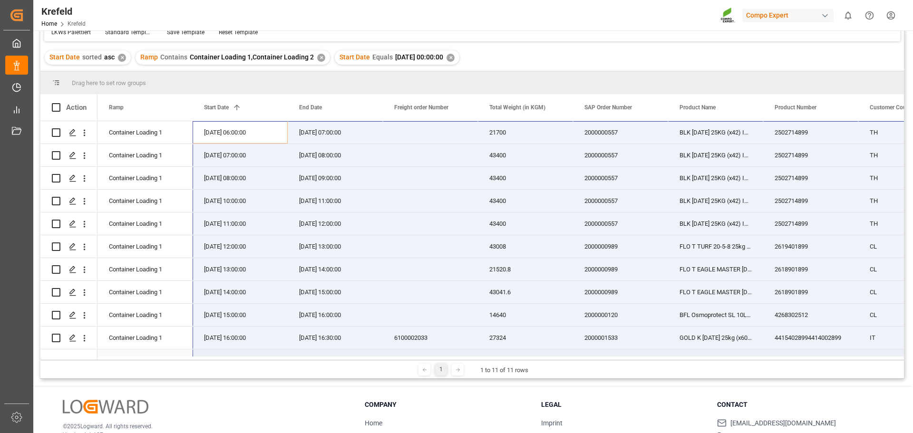
scroll to position [19, 0]
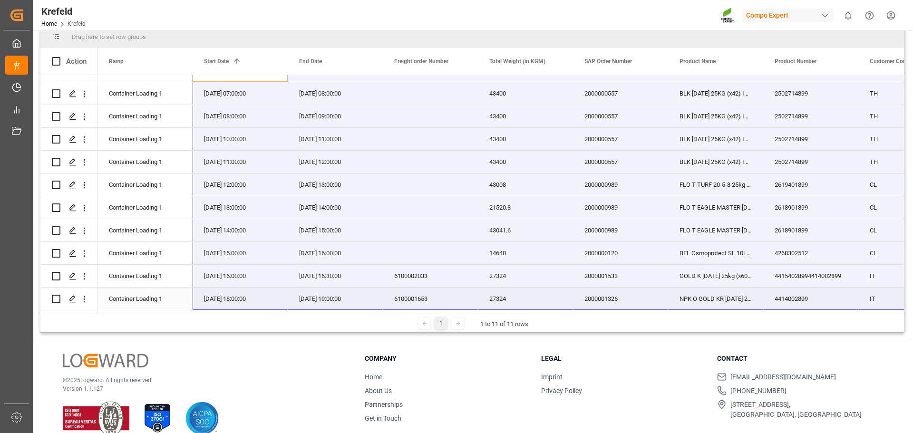
drag, startPoint x: 230, startPoint y: 131, endPoint x: 867, endPoint y: 292, distance: 657.5
click at [867, 292] on div "Container Loading 1 [DATE] 06:00:00 [DATE] 07:00:00 21700 2000000557 BLK [DATE]…" at bounding box center [572, 184] width 951 height 251
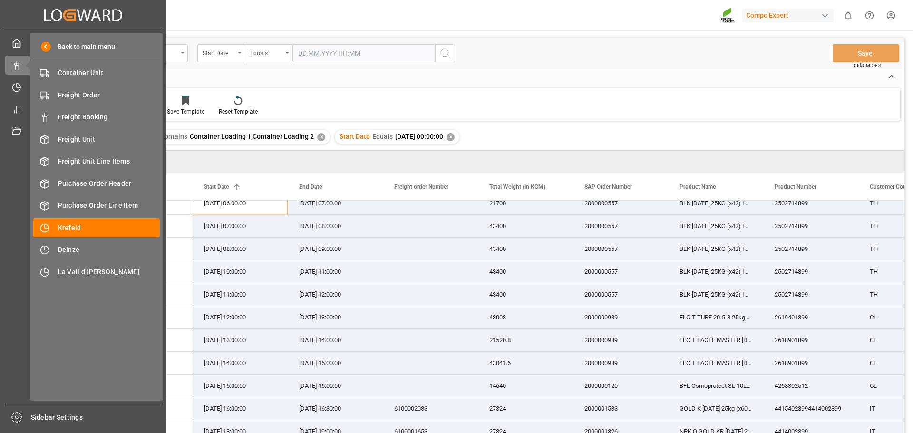
scroll to position [6, 0]
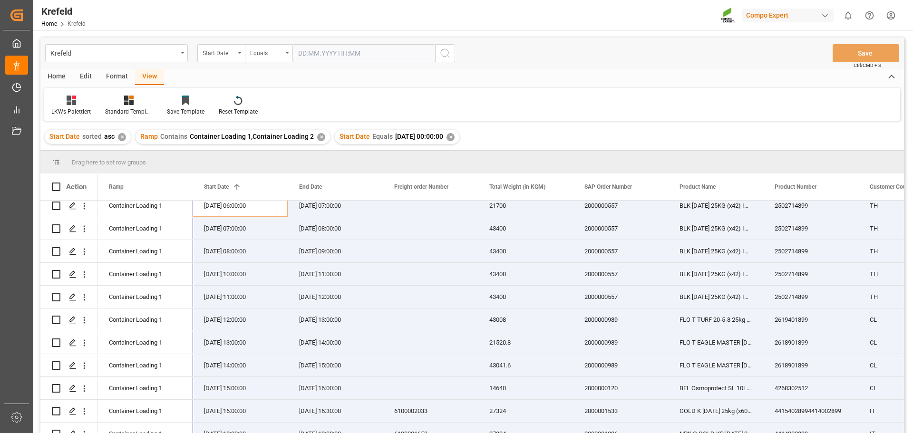
click at [455, 136] on div "✕" at bounding box center [451, 137] width 8 height 8
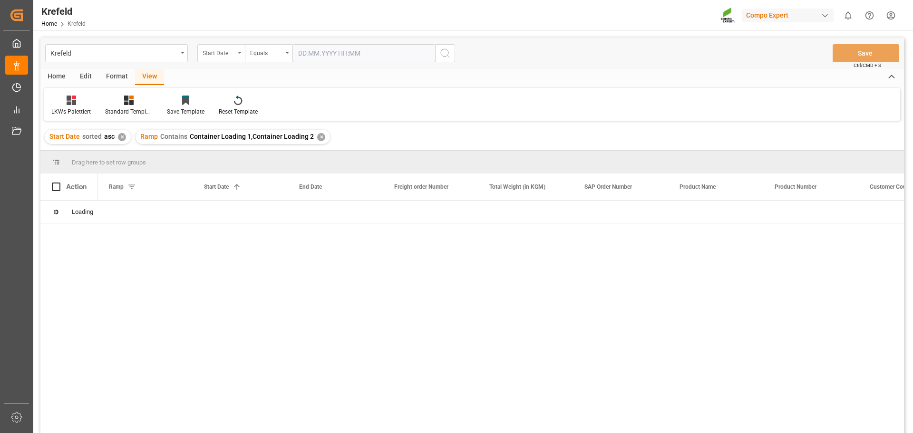
click at [214, 52] on div "Start Date" at bounding box center [219, 52] width 32 height 11
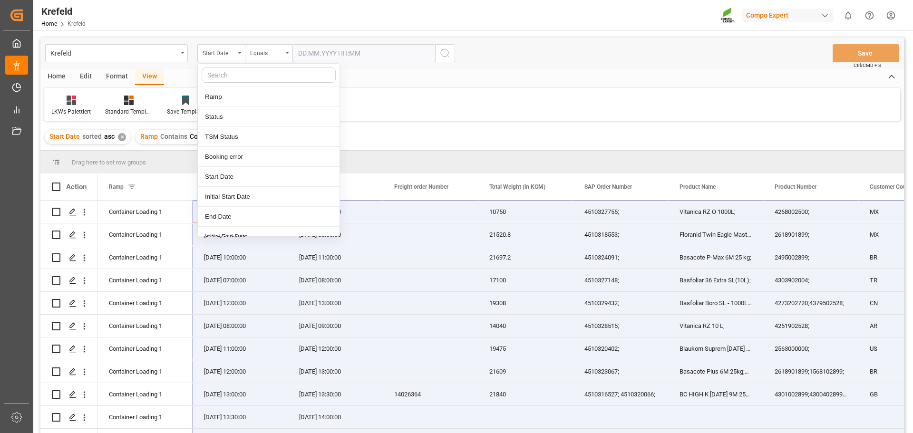
click at [320, 50] on input "text" at bounding box center [363, 53] width 143 height 18
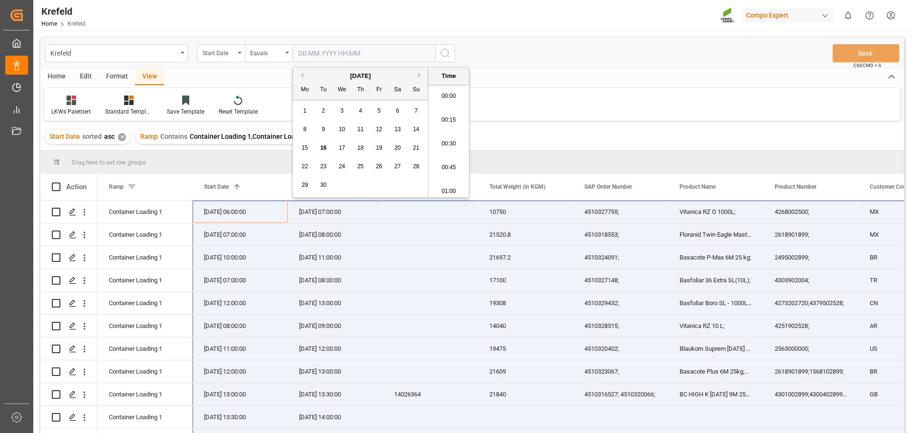
scroll to position [1501, 0]
click at [379, 146] on span "19" at bounding box center [379, 148] width 6 height 7
type input "[DATE] 00:00"
click at [447, 55] on icon "search button" at bounding box center [444, 53] width 11 height 11
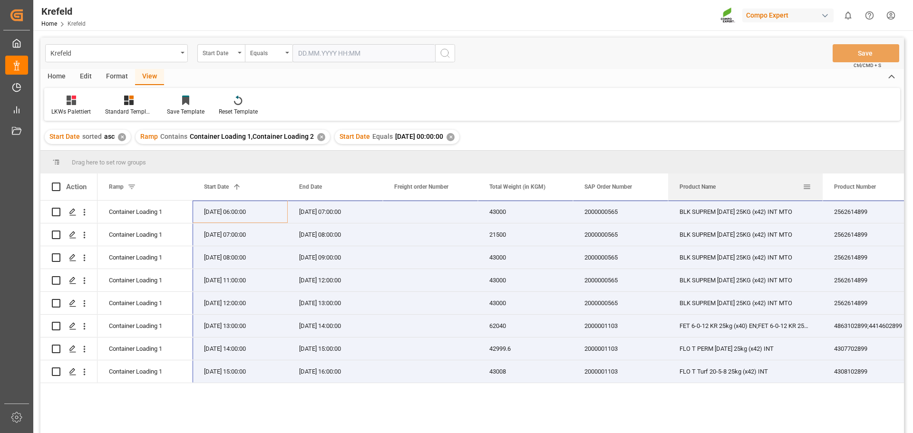
drag, startPoint x: 762, startPoint y: 185, endPoint x: 822, endPoint y: 187, distance: 59.5
click at [822, 187] on div at bounding box center [823, 187] width 4 height 27
click at [247, 209] on div "[DATE] 06:00:00" at bounding box center [240, 212] width 95 height 22
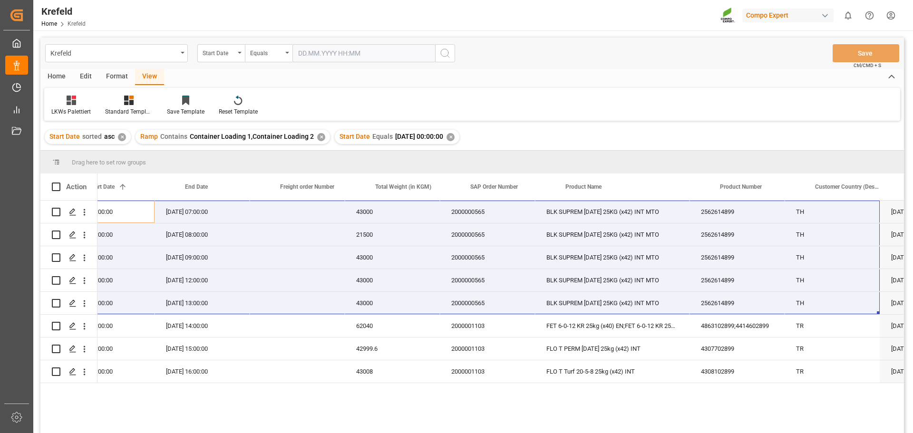
scroll to position [0, 133]
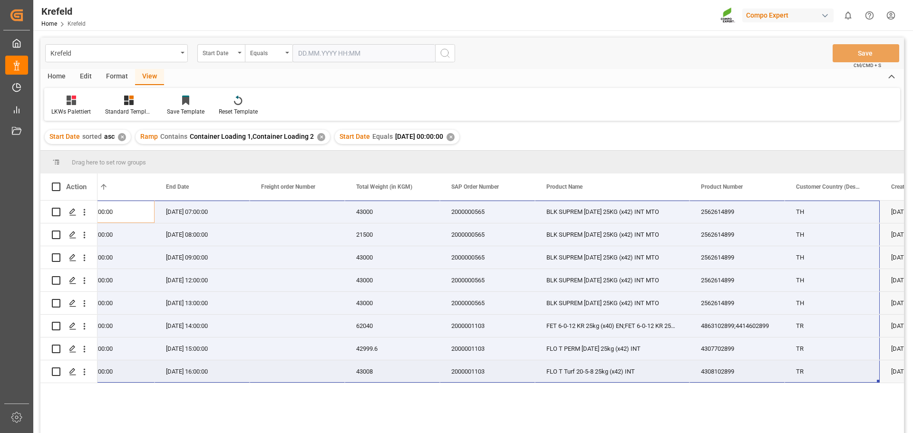
drag, startPoint x: 222, startPoint y: 206, endPoint x: 806, endPoint y: 378, distance: 608.7
click at [806, 378] on div "Container Loading 1 [DATE] 06:00:00 [DATE] 07:00:00 43000 2000000565 BLK SUPREM…" at bounding box center [469, 292] width 1011 height 183
click at [886, 15] on html "Created by potrace 1.15, written by [PERSON_NAME] [DATE]-[DATE] Created by potr…" at bounding box center [456, 216] width 913 height 433
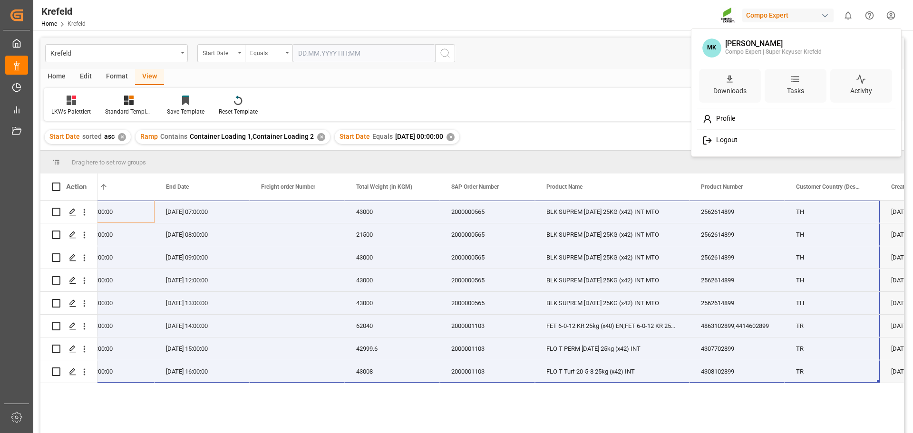
click at [738, 142] on div "Logout" at bounding box center [796, 141] width 195 height 18
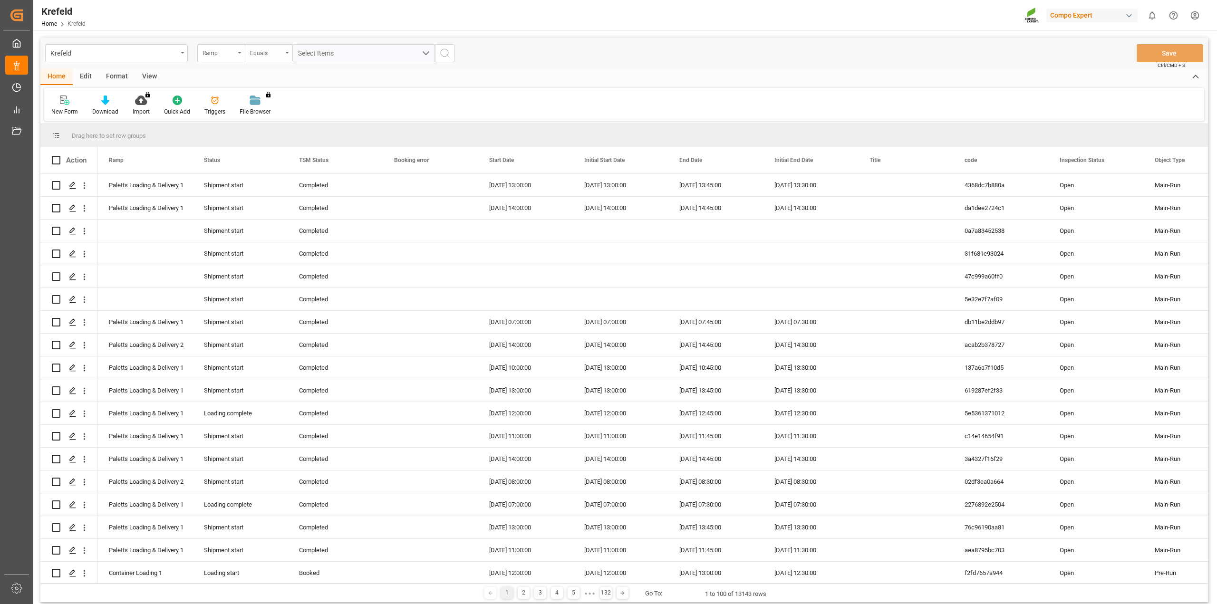
click at [250, 53] on div "Equals" at bounding box center [269, 53] width 48 height 18
click at [284, 139] on div "Contains" at bounding box center [316, 137] width 142 height 20
click at [325, 37] on div "Krefeld Ramp Contains Select Items Save Ctrl/CMD + S Home Edit Format View New …" at bounding box center [624, 372] width 1182 height 684
click at [338, 60] on button "Select Items" at bounding box center [363, 53] width 143 height 18
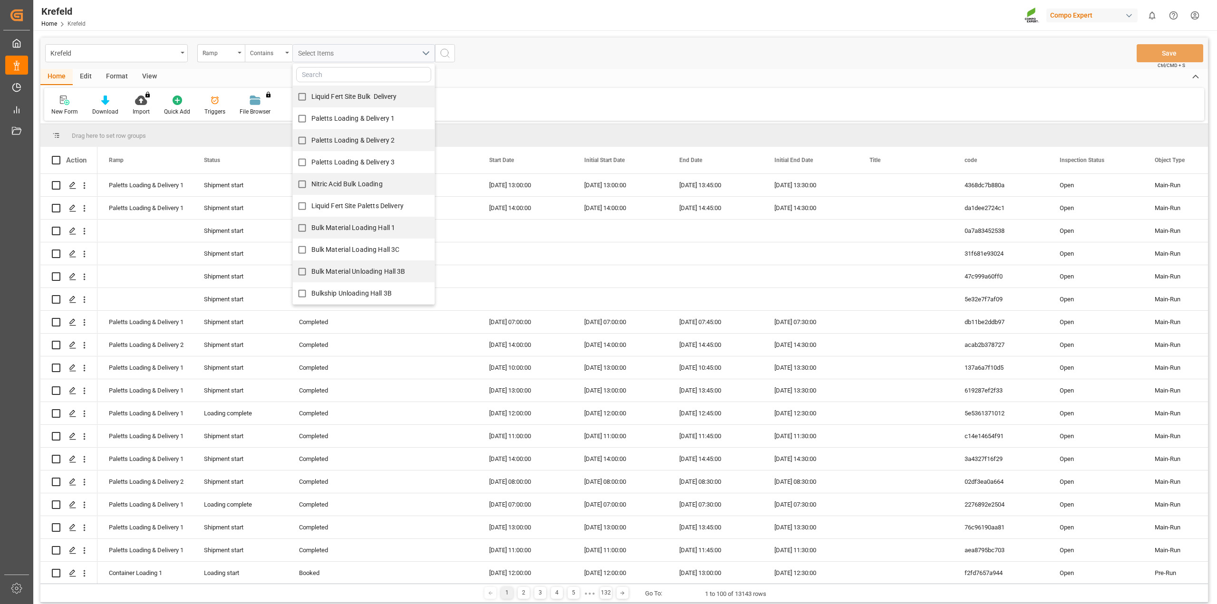
click at [342, 117] on span "Paletts Loading & Delivery 1" at bounding box center [353, 119] width 84 height 8
click at [311, 117] on input "Paletts Loading & Delivery 1" at bounding box center [302, 118] width 19 height 19
checkbox input "true"
click at [382, 143] on span "Paletts Loading & Delivery 2" at bounding box center [353, 140] width 84 height 8
click at [311, 143] on input "Paletts Loading & Delivery 2" at bounding box center [302, 140] width 19 height 19
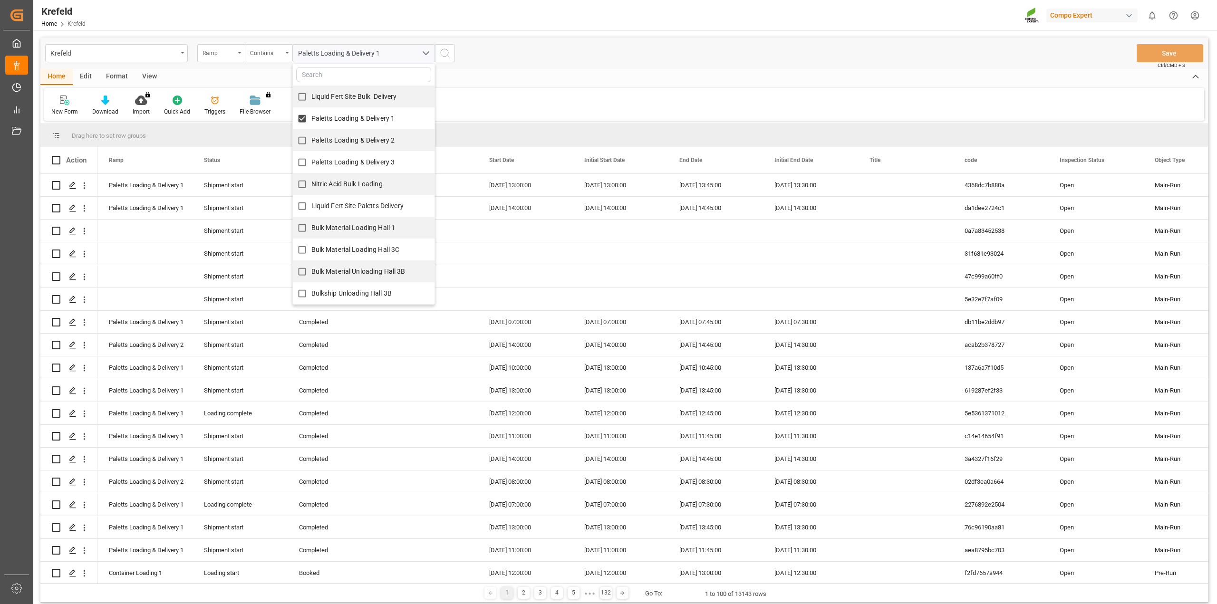
checkbox input "true"
click at [379, 159] on label "Paletts Loading & Delivery 3" at bounding box center [344, 162] width 102 height 19
click at [311, 159] on input "Paletts Loading & Delivery 3" at bounding box center [302, 162] width 19 height 19
checkbox input "true"
click at [505, 92] on div "New Form Download Import You don't have permission for this feature. Contact ad…" at bounding box center [624, 104] width 1160 height 33
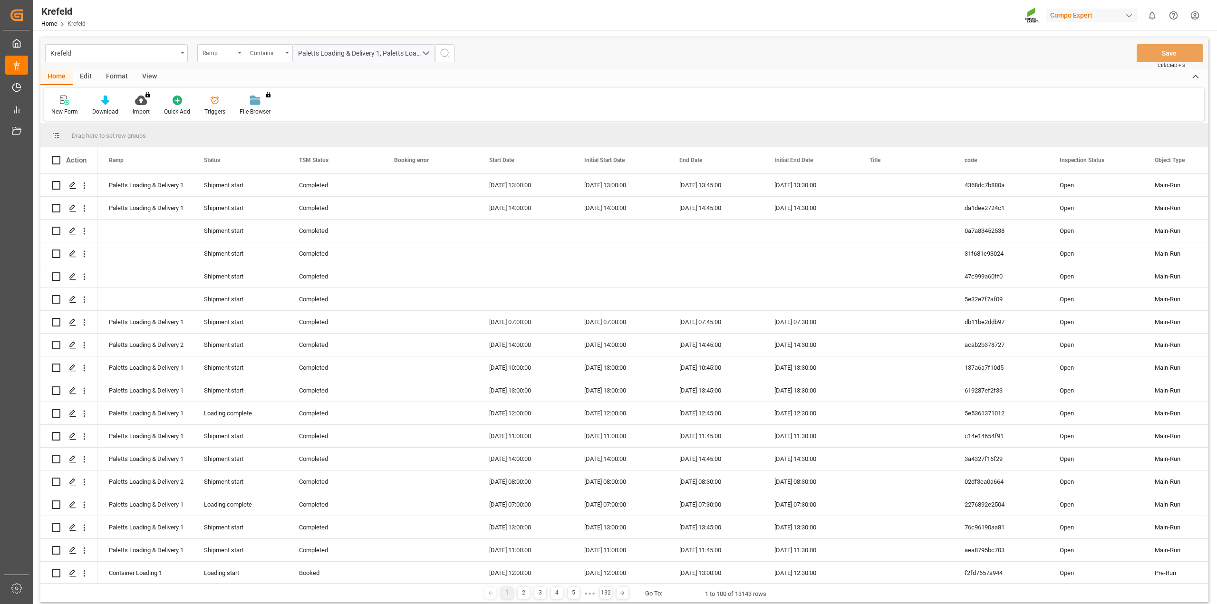
click at [451, 62] on button "search button" at bounding box center [445, 53] width 20 height 18
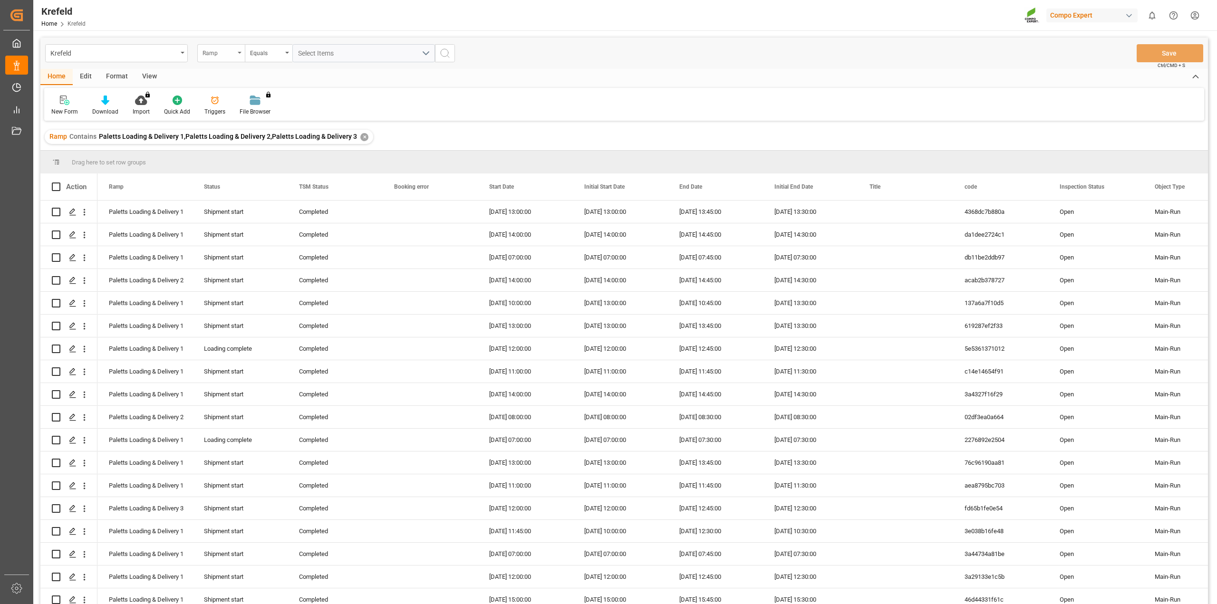
click at [208, 51] on div "Ramp" at bounding box center [219, 52] width 32 height 11
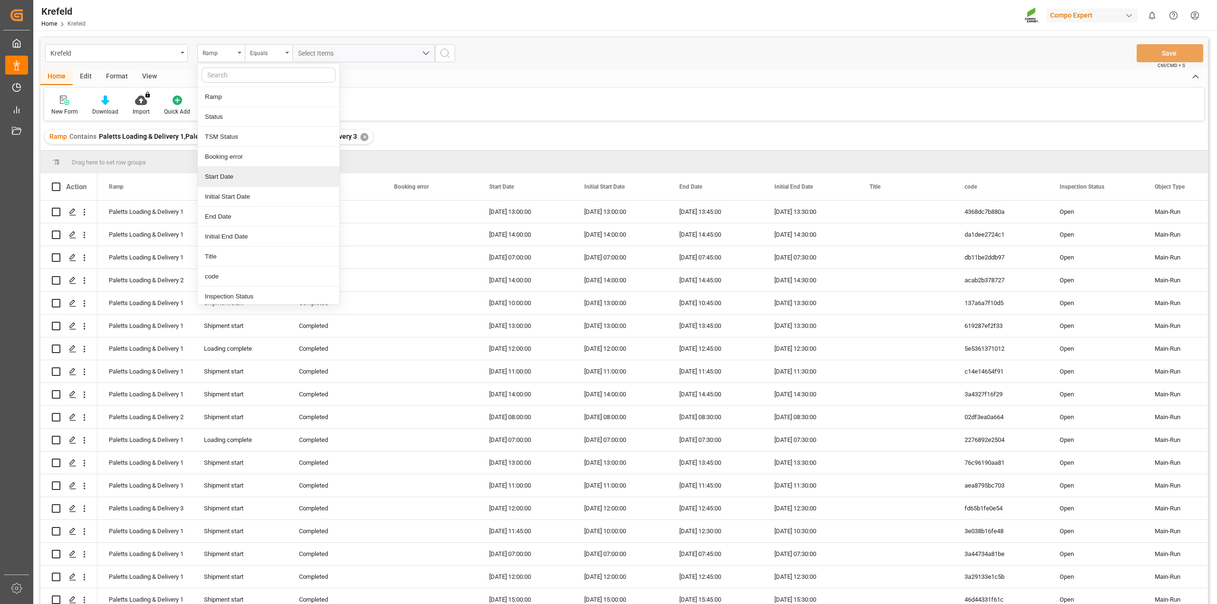
click at [230, 170] on div "Start Date" at bounding box center [269, 177] width 142 height 20
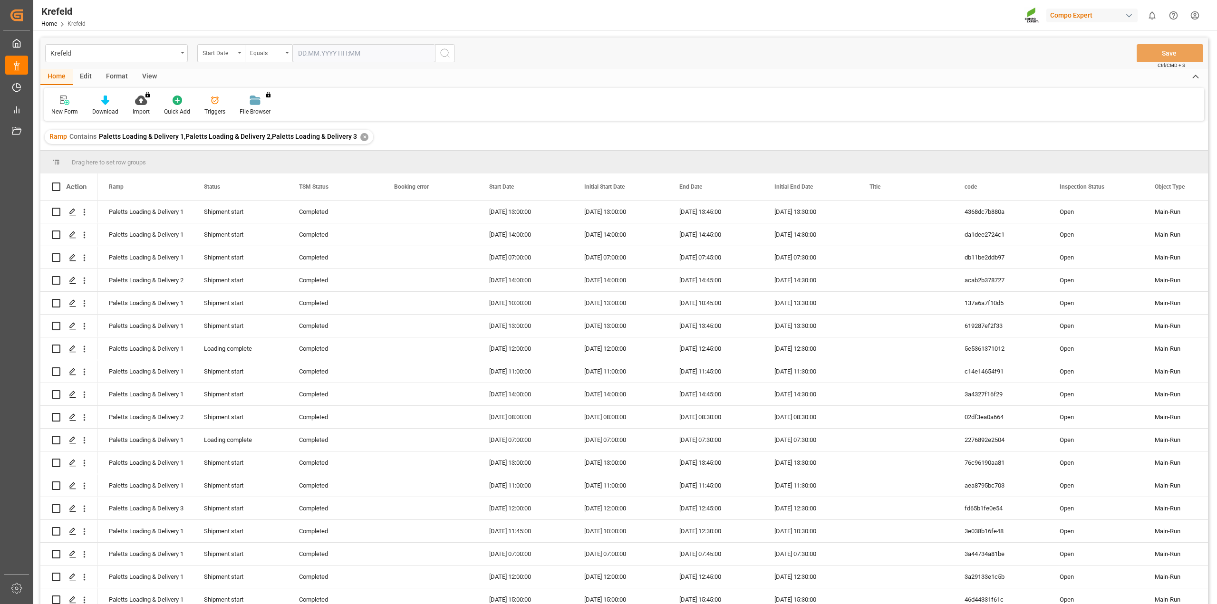
click at [358, 54] on input "text" at bounding box center [363, 53] width 143 height 18
click at [344, 147] on span "17" at bounding box center [342, 148] width 6 height 7
type input "17.09.2025 00:00"
click at [526, 102] on div "New Form Download Import You don't have permission for this feature. Contact ad…" at bounding box center [624, 104] width 1160 height 33
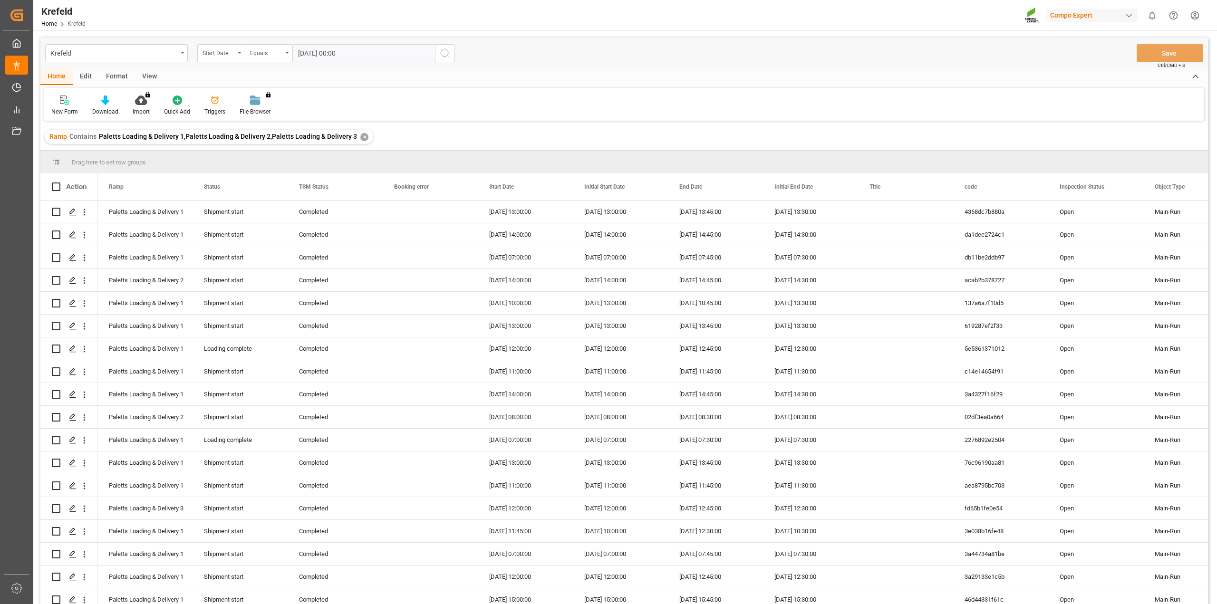
click at [449, 55] on icon "search button" at bounding box center [444, 53] width 11 height 11
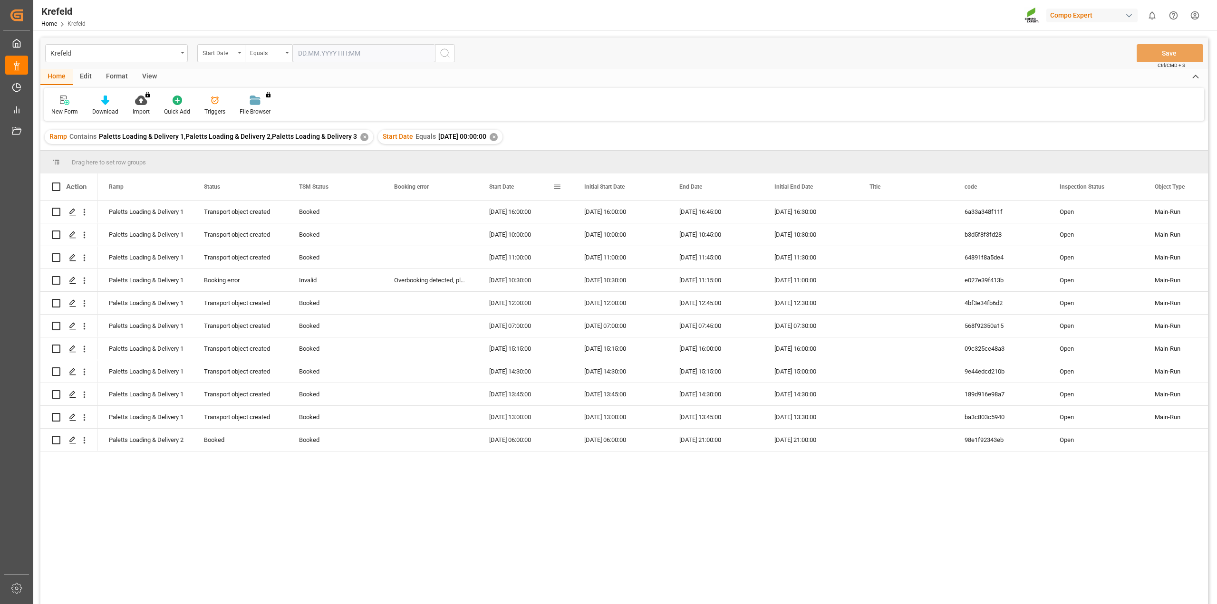
click at [504, 178] on div "Start Date" at bounding box center [521, 187] width 64 height 27
click at [451, 139] on div "✕" at bounding box center [455, 137] width 8 height 8
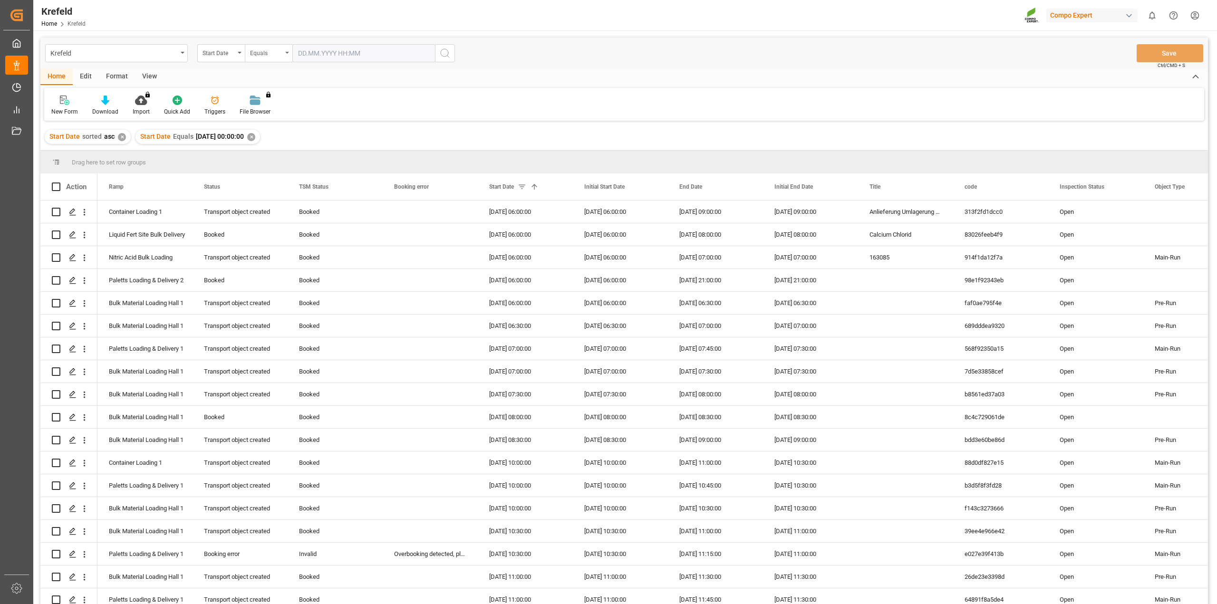
click at [272, 52] on div "Equals" at bounding box center [266, 52] width 32 height 11
click at [230, 49] on div "Start Date" at bounding box center [219, 52] width 32 height 11
click at [234, 97] on div "Ramp" at bounding box center [269, 97] width 142 height 20
click at [326, 52] on span "Select Items" at bounding box center [318, 53] width 40 height 8
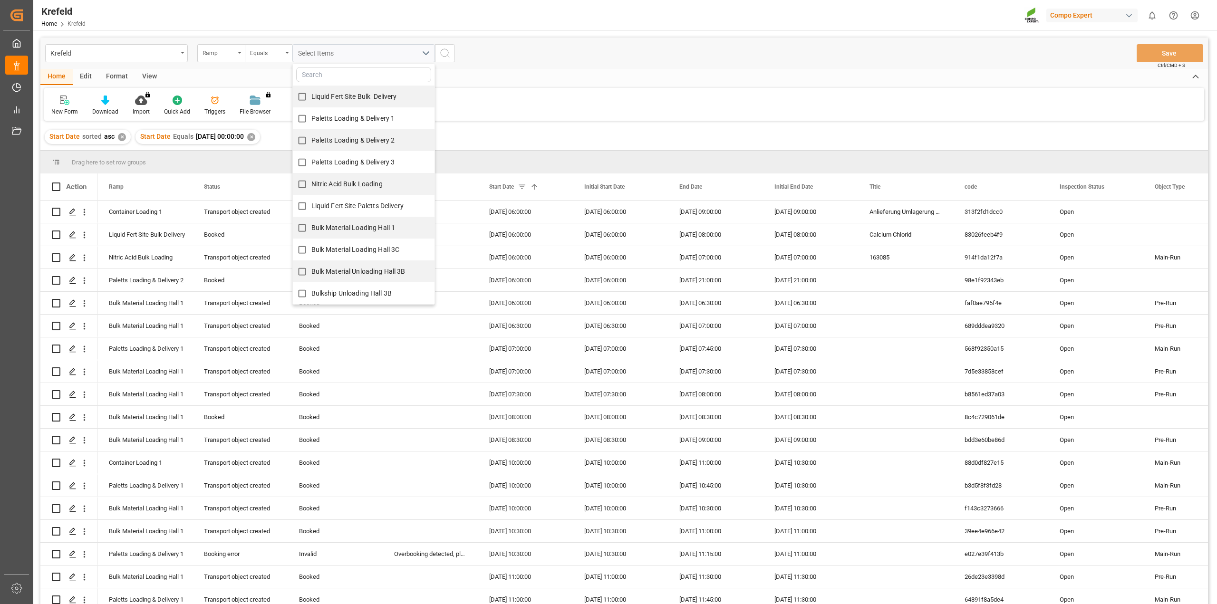
click at [364, 115] on span "Paletts Loading & Delivery 1" at bounding box center [353, 119] width 84 height 8
click at [311, 114] on input "Paletts Loading & Delivery 1" at bounding box center [302, 118] width 19 height 19
checkbox input "true"
click at [501, 111] on div "New Form Download Import You don't have permission for this feature. Contact ad…" at bounding box center [624, 104] width 1160 height 33
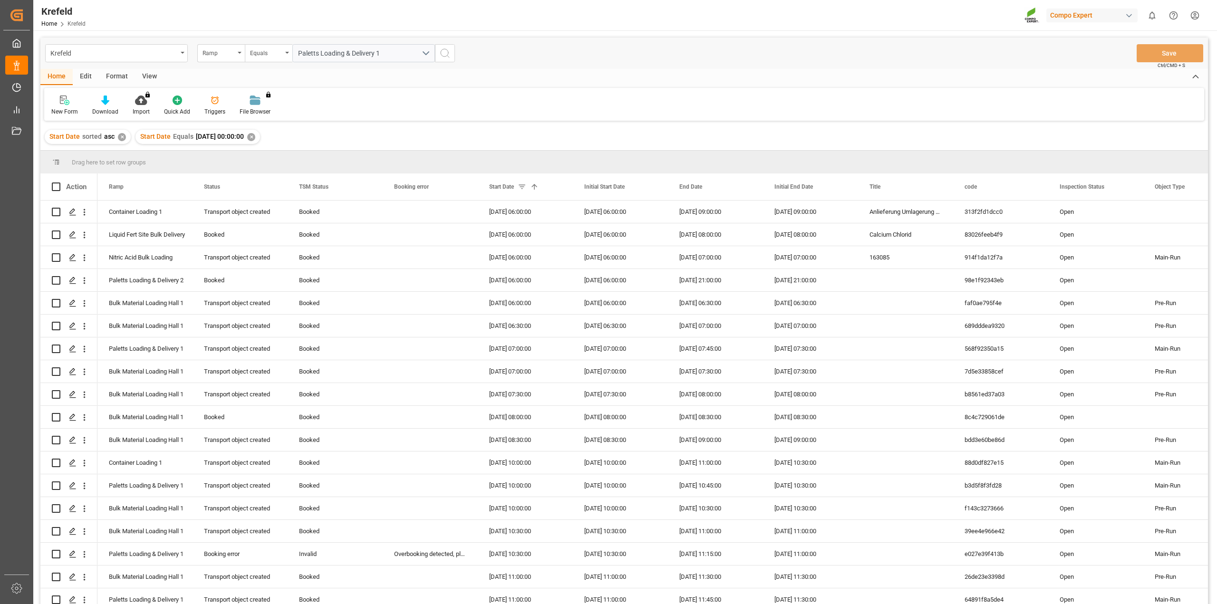
click at [447, 51] on icon "search button" at bounding box center [444, 53] width 11 height 11
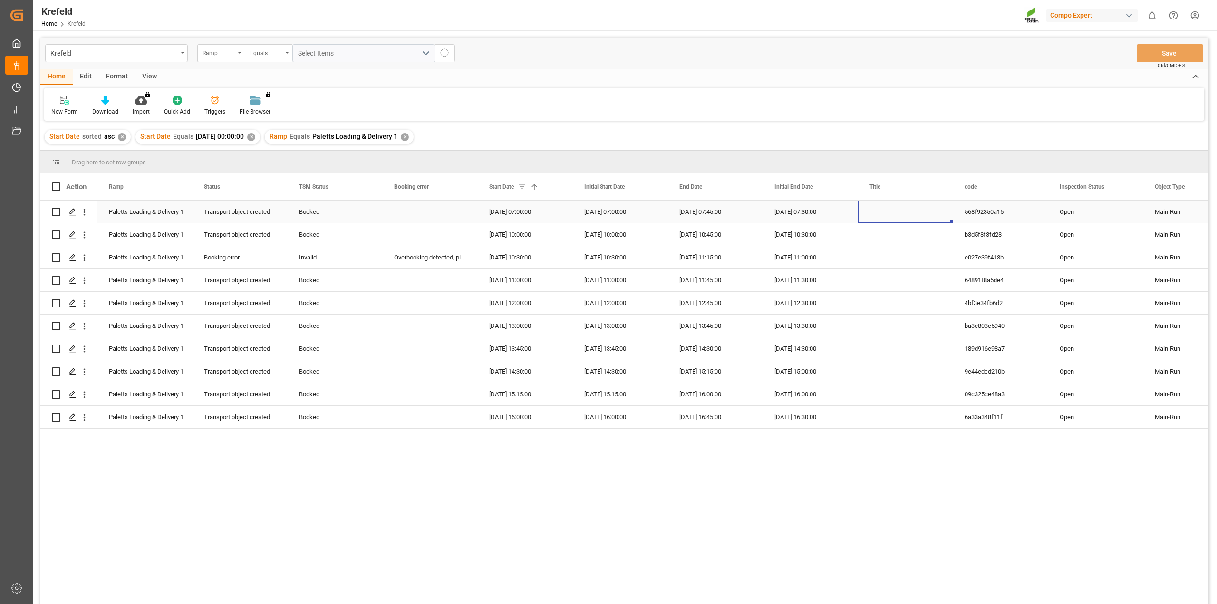
click at [883, 209] on div "Press SPACE to select this row." at bounding box center [905, 212] width 95 height 22
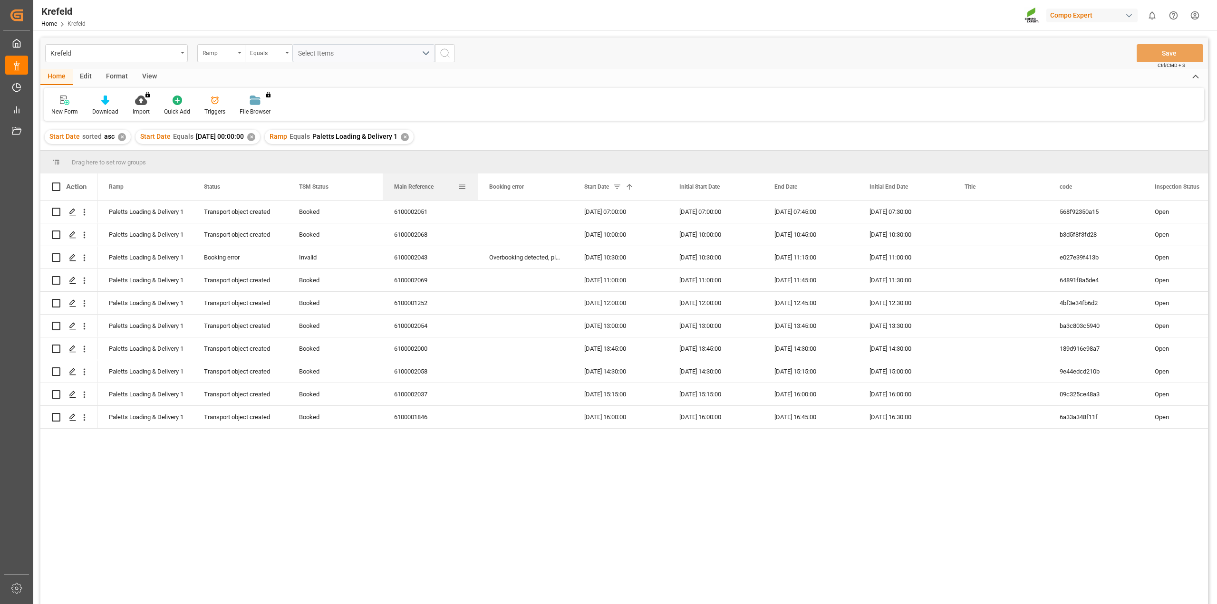
drag, startPoint x: 868, startPoint y: 184, endPoint x: 446, endPoint y: 189, distance: 422.8
click at [446, 189] on div "Main Reference" at bounding box center [426, 187] width 64 height 27
click at [438, 220] on div "6100002051" at bounding box center [430, 212] width 95 height 22
click at [423, 216] on div "6100002051" at bounding box center [430, 212] width 95 height 22
click at [417, 242] on div "6100002068" at bounding box center [430, 235] width 95 height 22
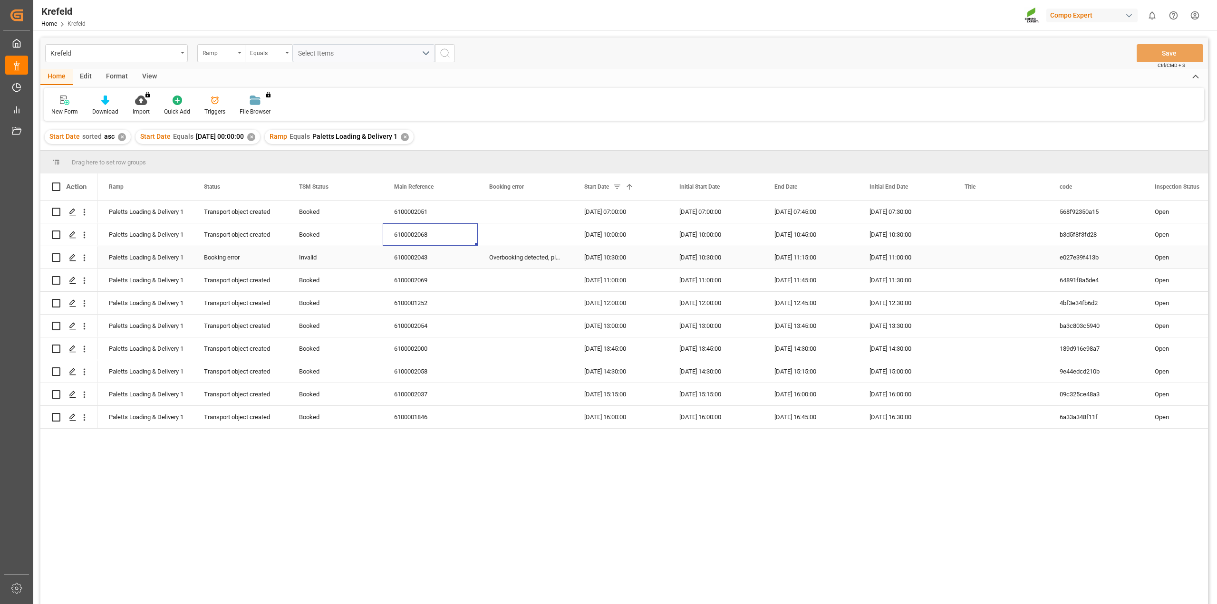
click at [408, 253] on div "6100002043" at bounding box center [430, 257] width 95 height 22
click at [420, 283] on div "6100002069" at bounding box center [430, 280] width 95 height 22
click at [429, 301] on div "6100001252" at bounding box center [430, 303] width 95 height 22
click at [415, 325] on div "6100002054" at bounding box center [430, 326] width 95 height 22
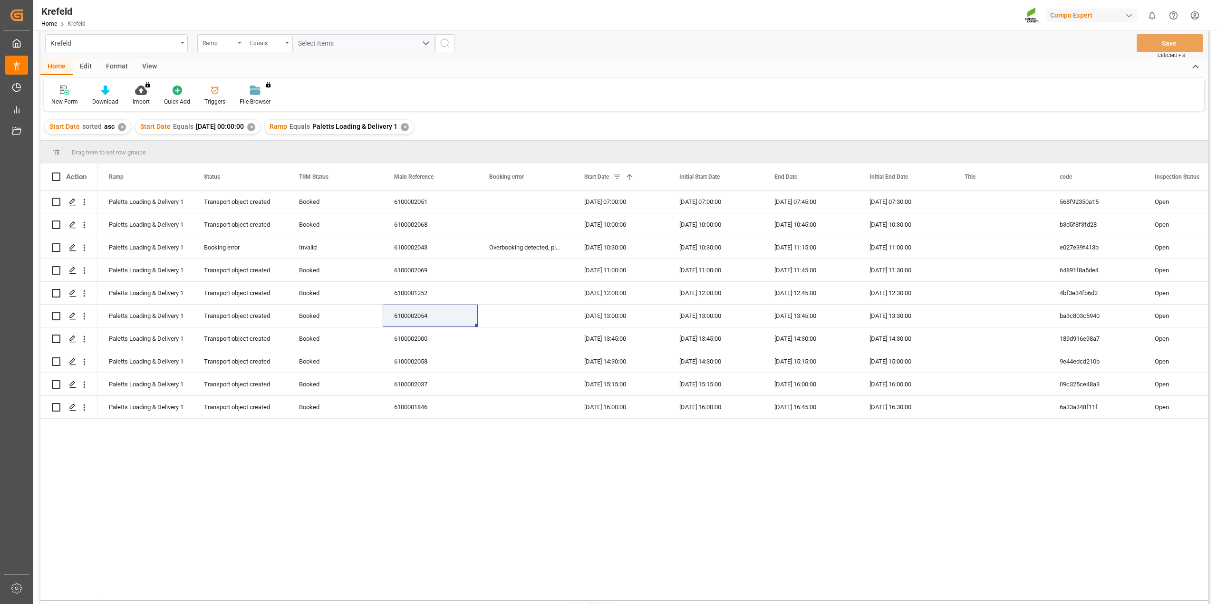
scroll to position [12, 0]
click at [423, 336] on div "6100002000" at bounding box center [430, 336] width 95 height 22
click at [421, 358] on div "6100002058" at bounding box center [430, 359] width 95 height 22
click at [416, 380] on div "6100002037" at bounding box center [430, 382] width 95 height 22
click at [414, 406] on div "6100001846" at bounding box center [430, 405] width 95 height 22
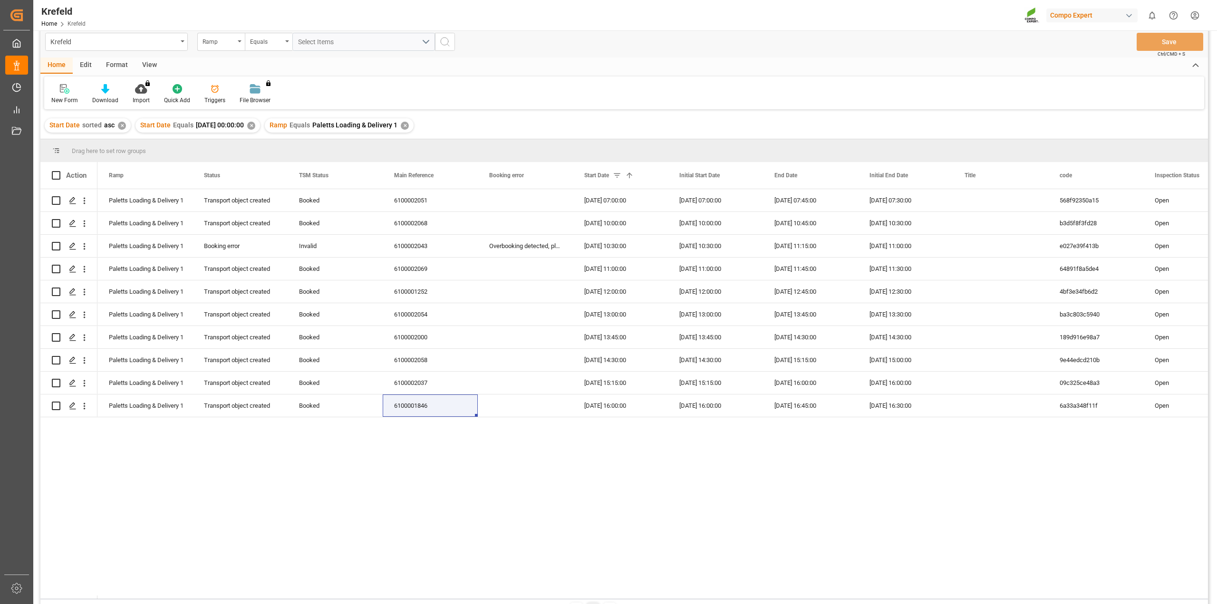
scroll to position [10, 0]
click at [427, 387] on div "6100002037" at bounding box center [430, 384] width 95 height 22
click at [418, 362] on div "6100002058" at bounding box center [430, 361] width 95 height 22
click at [418, 278] on div "6100002069" at bounding box center [430, 270] width 95 height 22
click at [429, 315] on div "6100002054" at bounding box center [430, 316] width 95 height 22
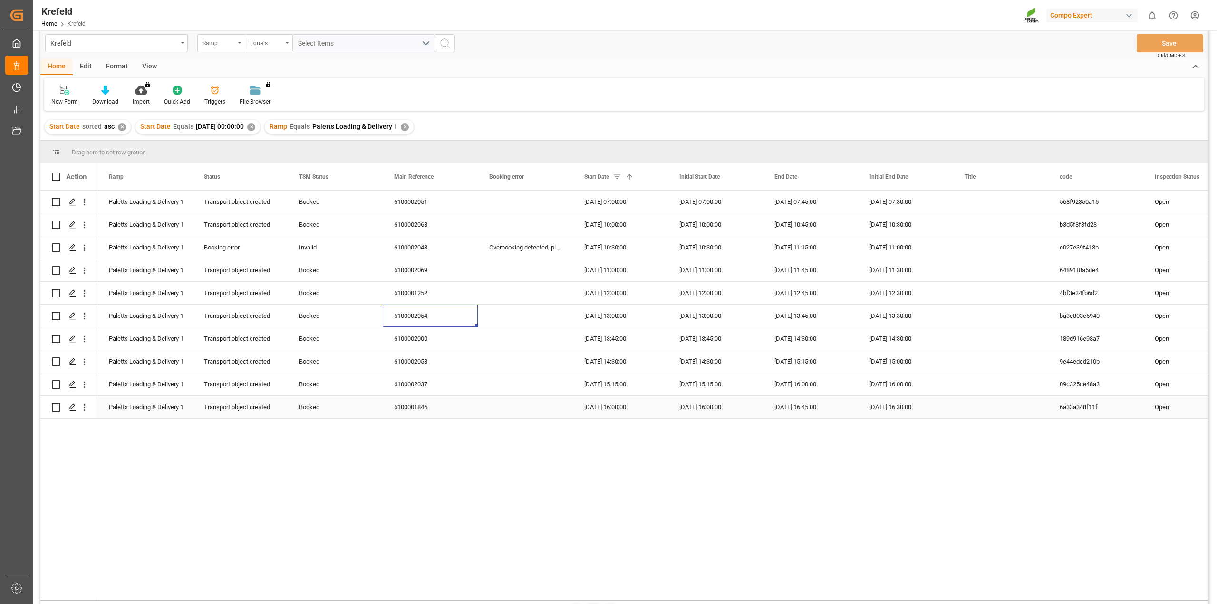
click at [440, 408] on div "6100001846" at bounding box center [430, 407] width 95 height 22
click at [423, 198] on div "6100002051" at bounding box center [430, 202] width 95 height 22
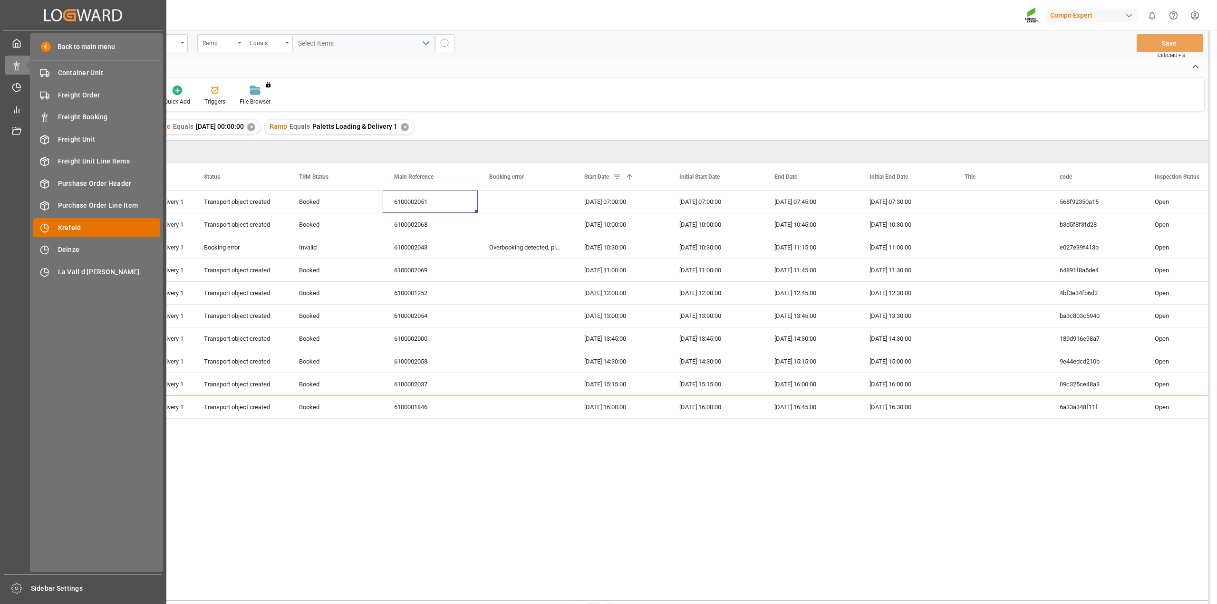
click at [106, 218] on div "Krefeld Krefeld" at bounding box center [96, 227] width 126 height 19
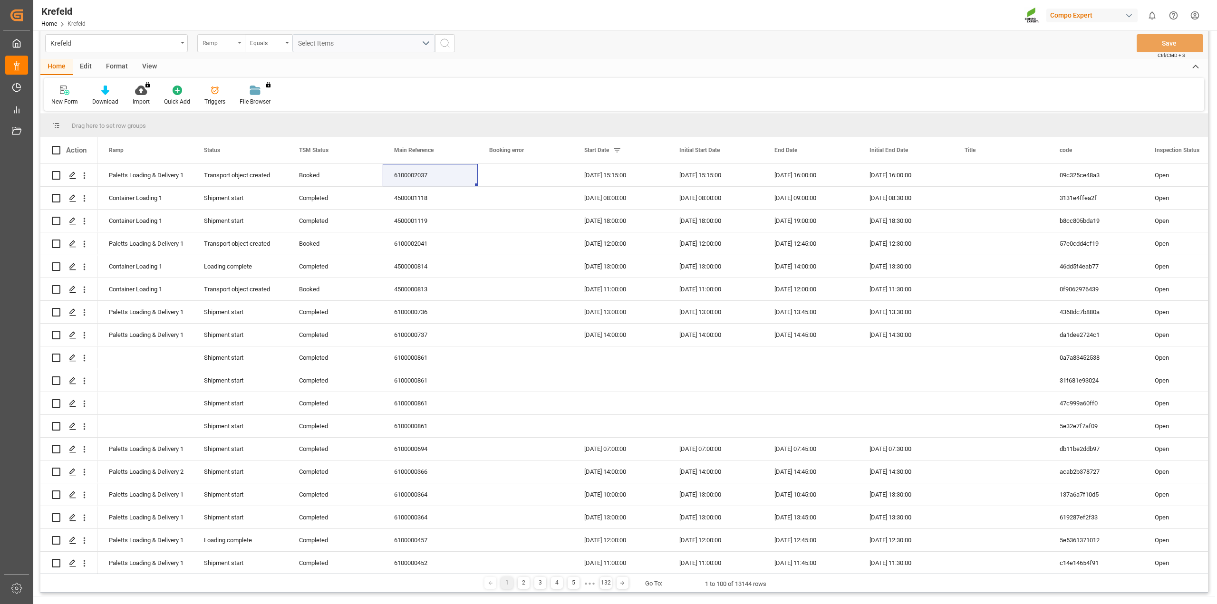
click at [233, 43] on div "Ramp" at bounding box center [219, 42] width 32 height 11
type input "main"
click at [246, 107] on div "Main Reference" at bounding box center [269, 107] width 142 height 20
type input "6100001898"
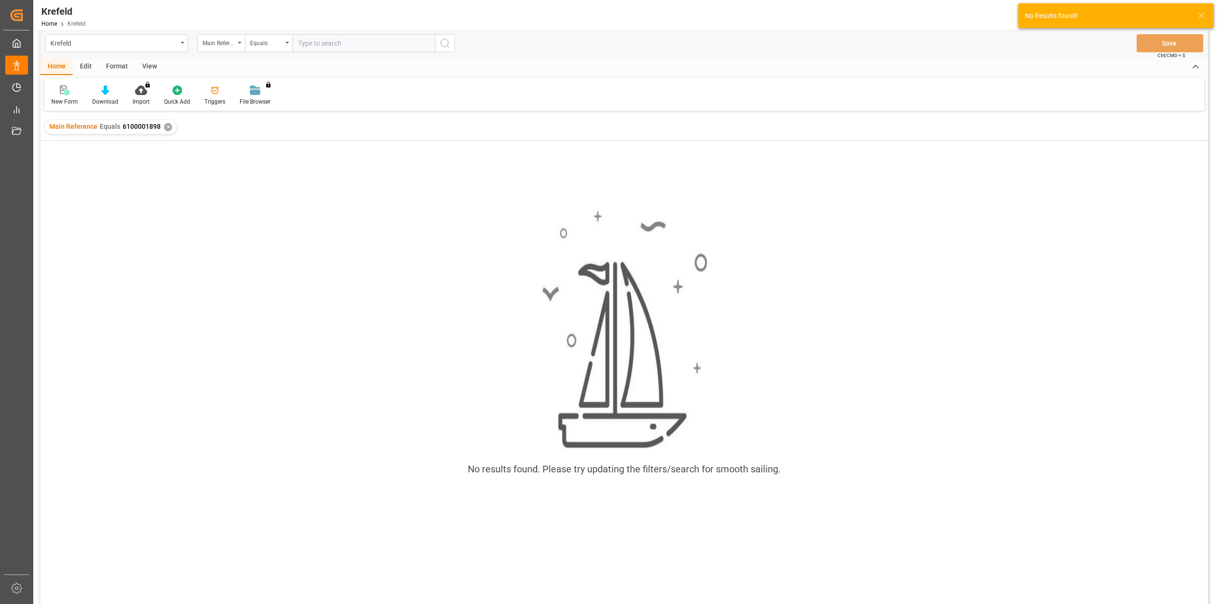
click at [164, 125] on div "✕" at bounding box center [168, 127] width 8 height 8
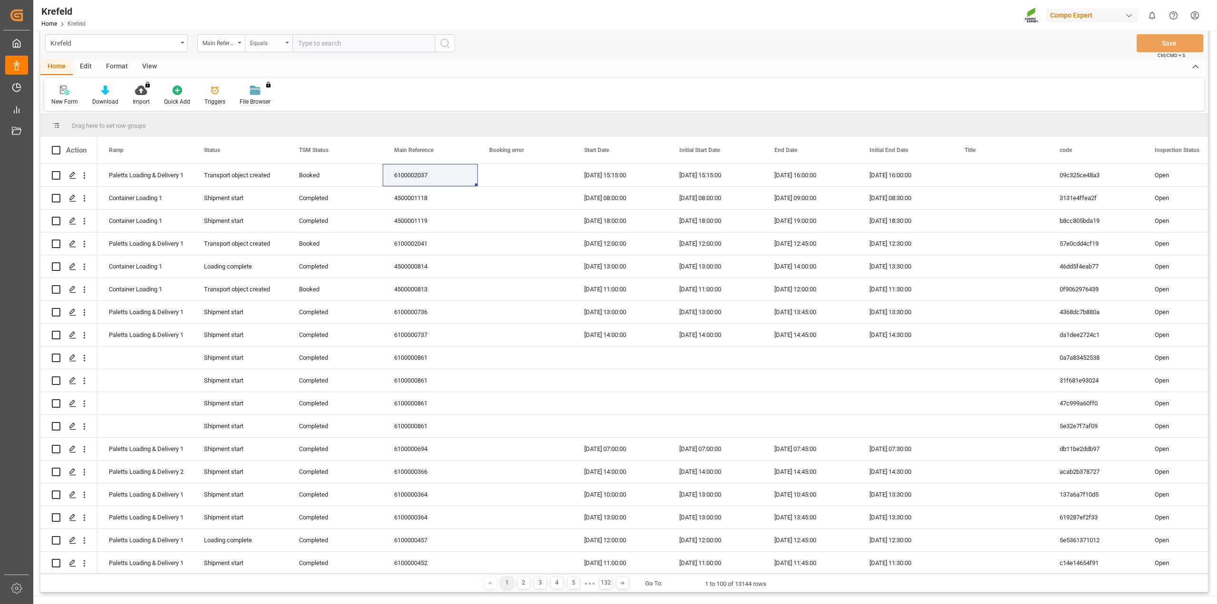
click at [268, 44] on div "Equals" at bounding box center [266, 42] width 32 height 11
click at [285, 102] on div "Fuzzy search" at bounding box center [316, 107] width 142 height 20
click at [321, 44] on input "text" at bounding box center [363, 43] width 143 height 18
type input "6100002066"
